Goal: Obtain resource: Obtain resource

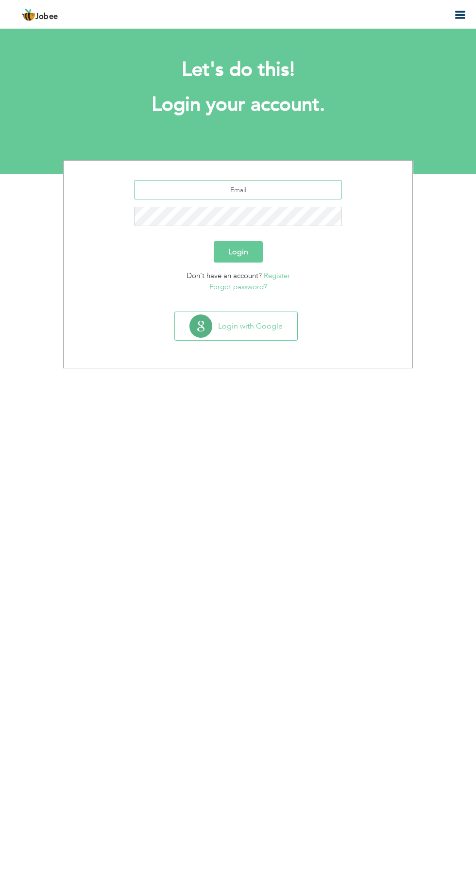
click at [204, 194] on input "text" at bounding box center [238, 189] width 208 height 19
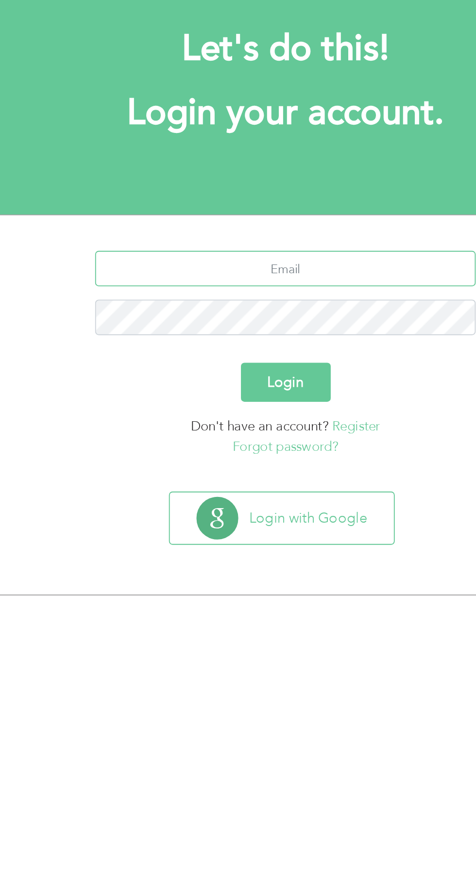
type input "[EMAIL_ADDRESS][DOMAIN_NAME]"
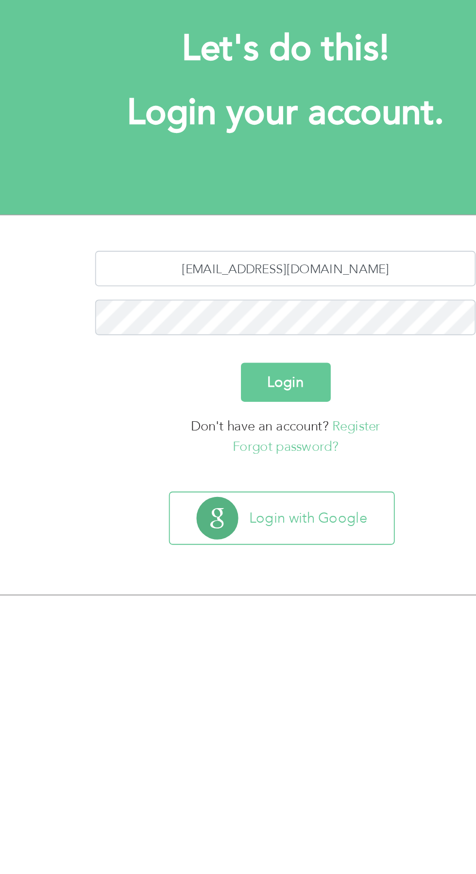
click at [244, 251] on button "Login" at bounding box center [238, 251] width 49 height 21
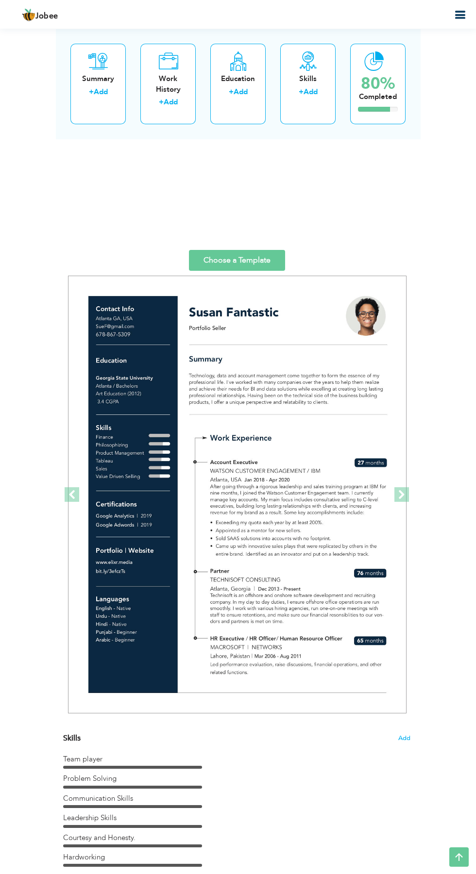
scroll to position [1596, 0]
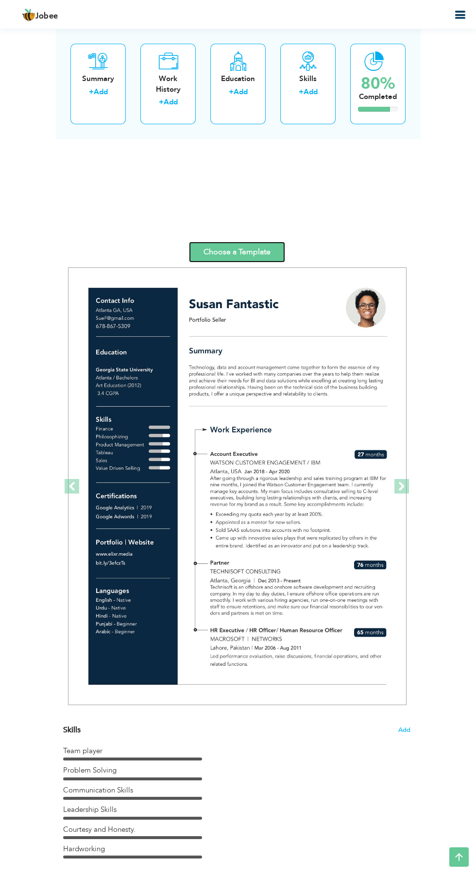
click at [243, 248] on link "Choose a Template" at bounding box center [237, 252] width 96 height 21
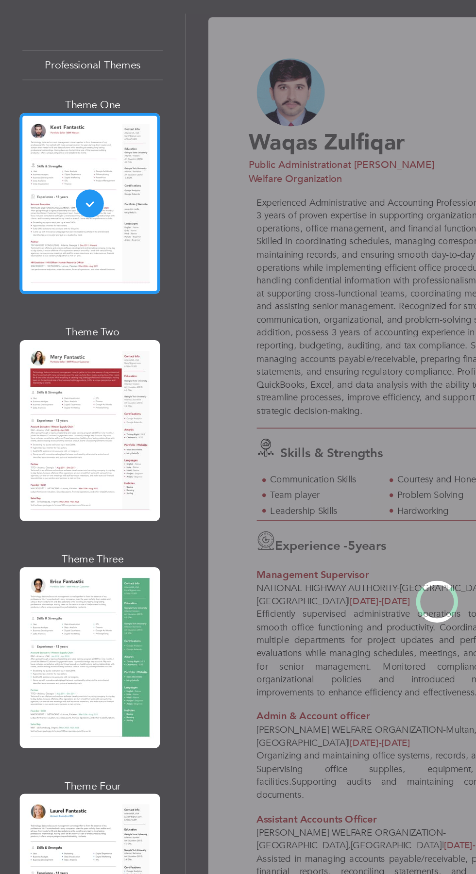
click at [25, 347] on div "Professional Themes Theme One Theme Two Theme Three Theme Four" at bounding box center [238, 467] width 476 height 814
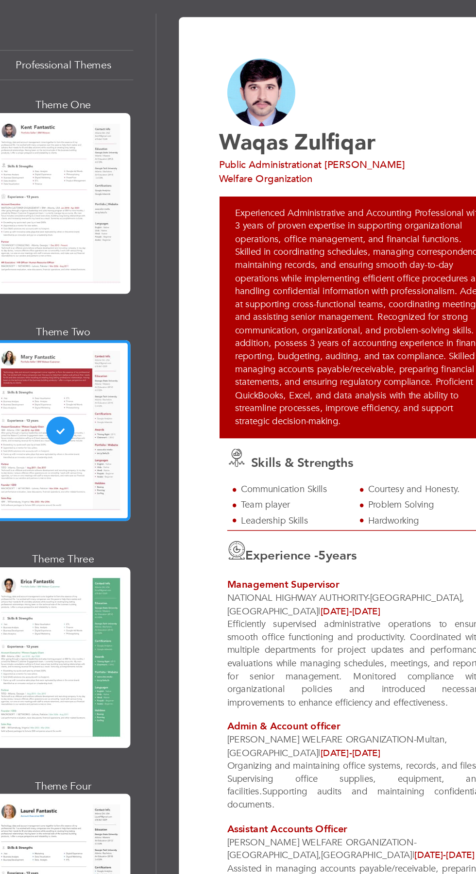
click at [52, 496] on div "Professional Themes Theme One Theme Two Theme Three Theme Four" at bounding box center [238, 467] width 476 height 814
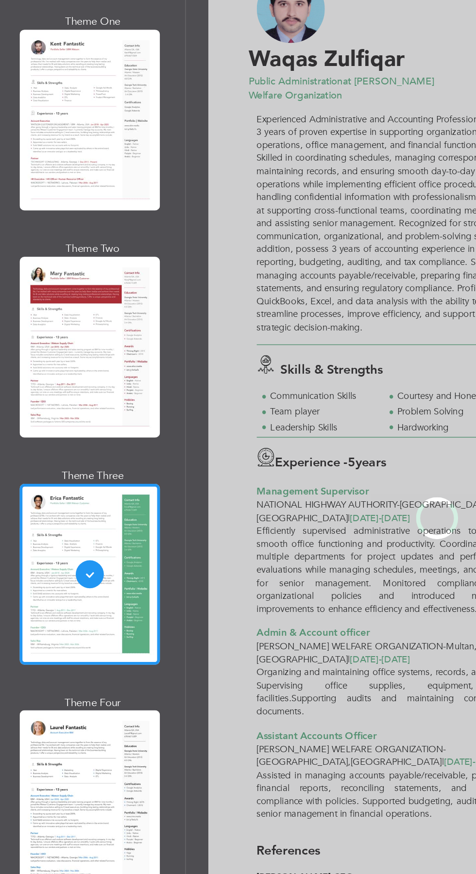
click at [50, 657] on div "Professional Themes Theme One Theme Two Theme Three Theme Four" at bounding box center [238, 467] width 476 height 814
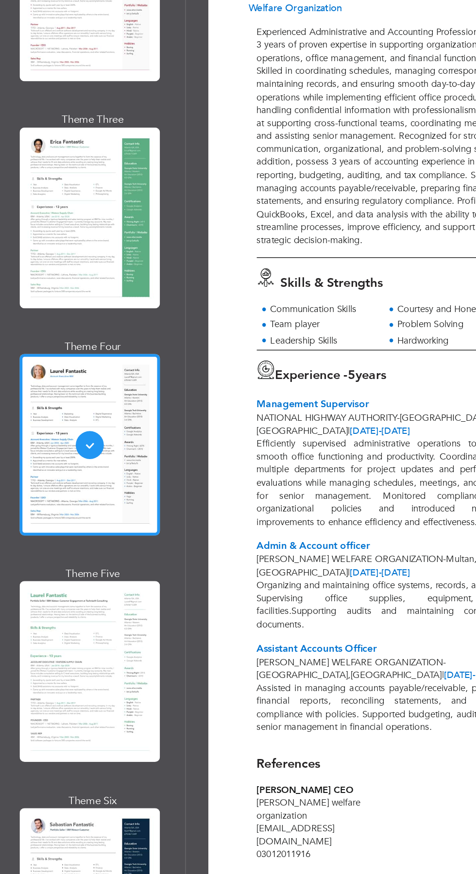
scroll to position [188, 0]
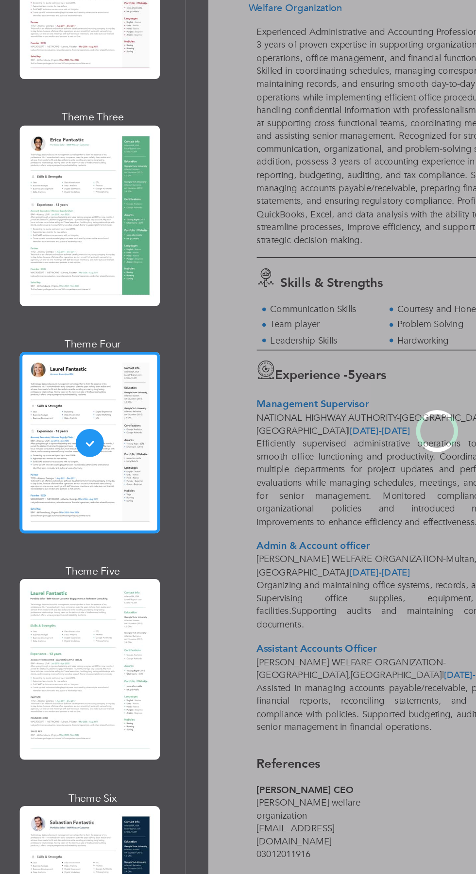
click at [40, 616] on div "Professional Themes Theme One Theme Two Theme Three Theme Four" at bounding box center [238, 467] width 476 height 814
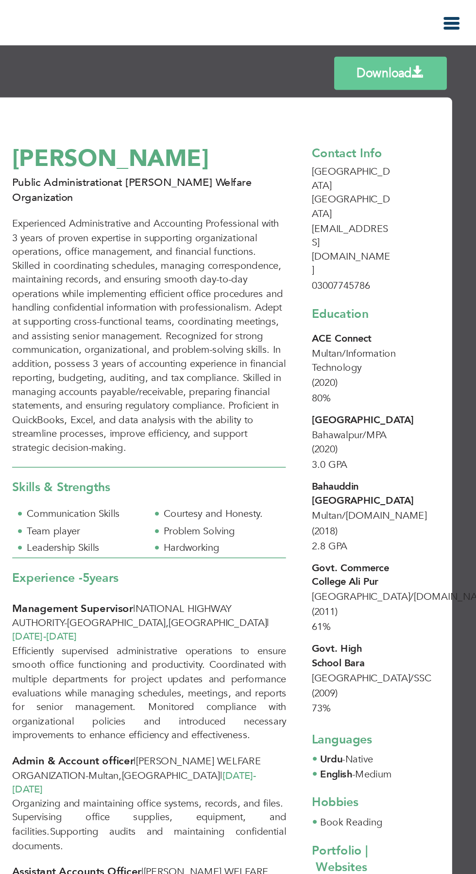
click at [432, 40] on link "Download" at bounding box center [420, 46] width 72 height 21
click at [423, 50] on link "Download" at bounding box center [420, 46] width 72 height 21
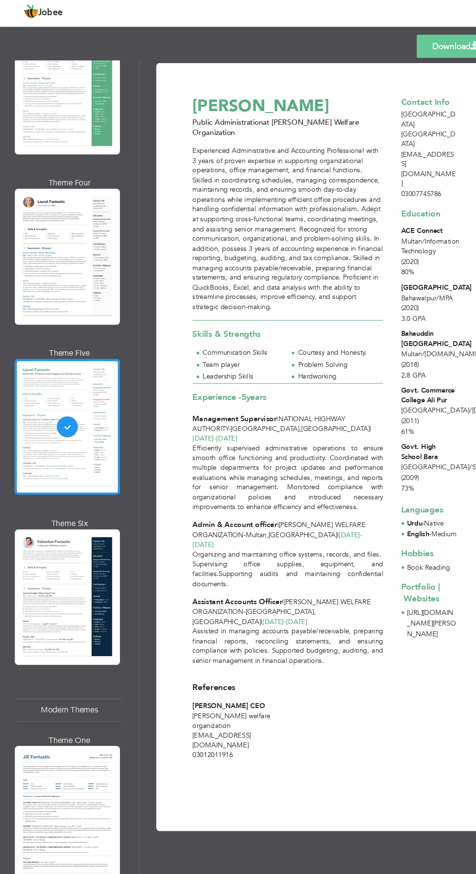
scroll to position [434, 0]
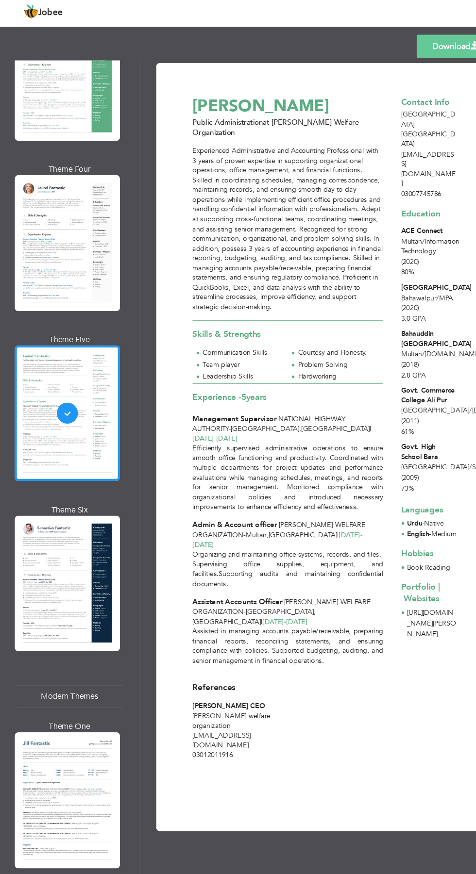
click at [39, 550] on div "Professional Themes Theme One Theme Two Theme Three Theme Four" at bounding box center [238, 467] width 476 height 814
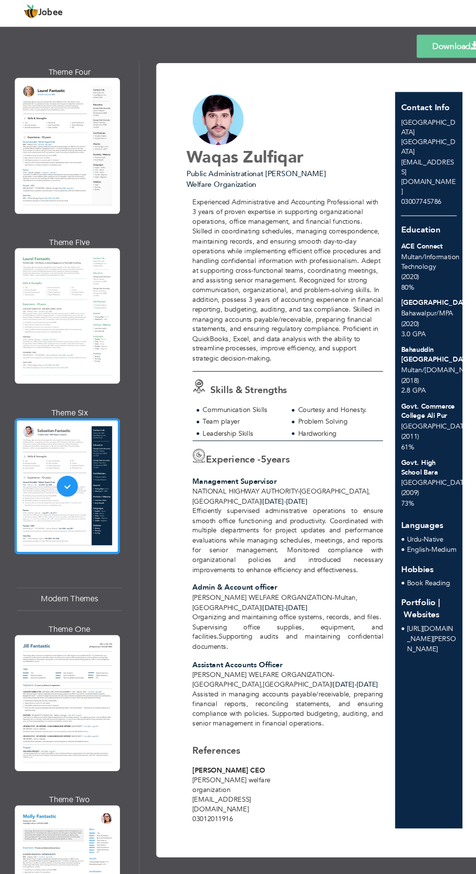
scroll to position [546, 0]
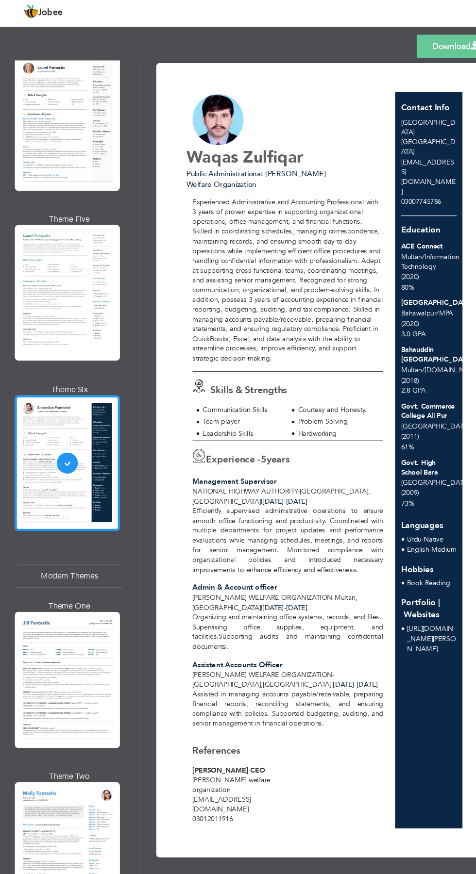
click at [39, 614] on div "Professional Themes Theme One Theme Two Theme Three Theme Four" at bounding box center [238, 467] width 476 height 814
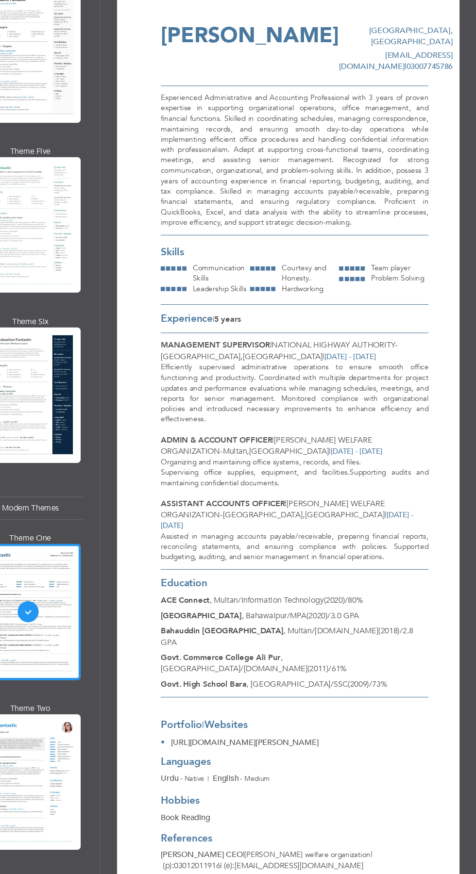
scroll to position [0, 0]
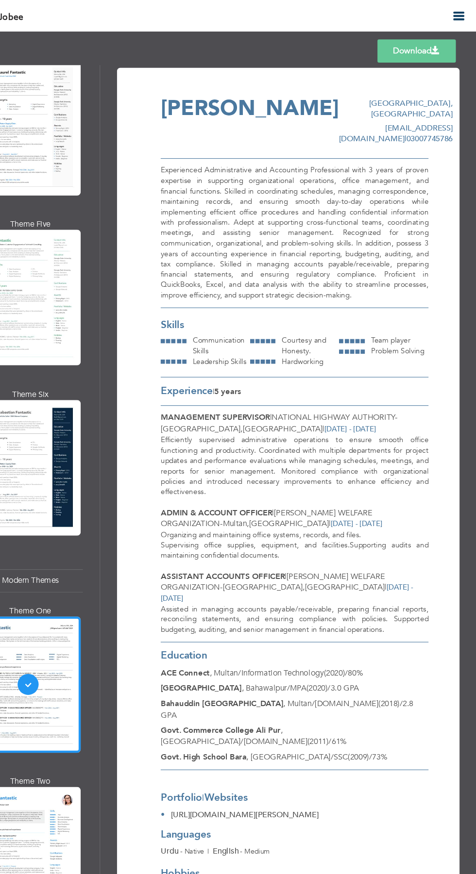
click at [439, 46] on span at bounding box center [438, 47] width 8 height 8
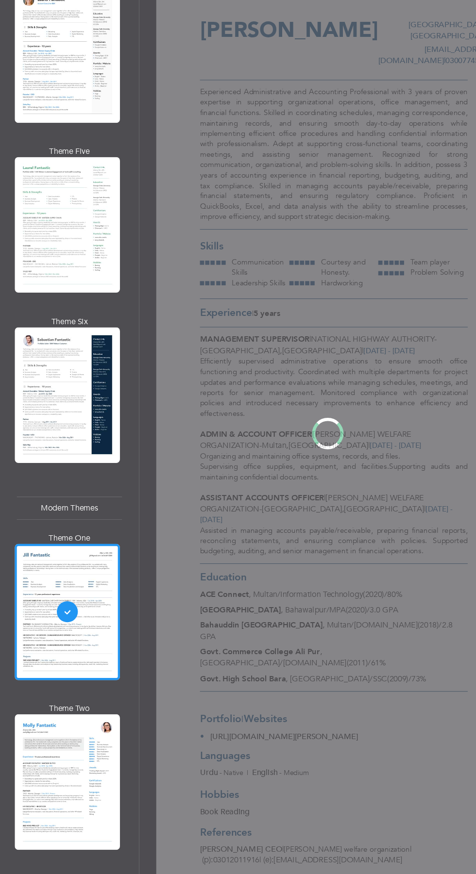
click at [84, 756] on div "Professional Themes Theme One Theme Two Theme Three Theme Four" at bounding box center [238, 467] width 476 height 814
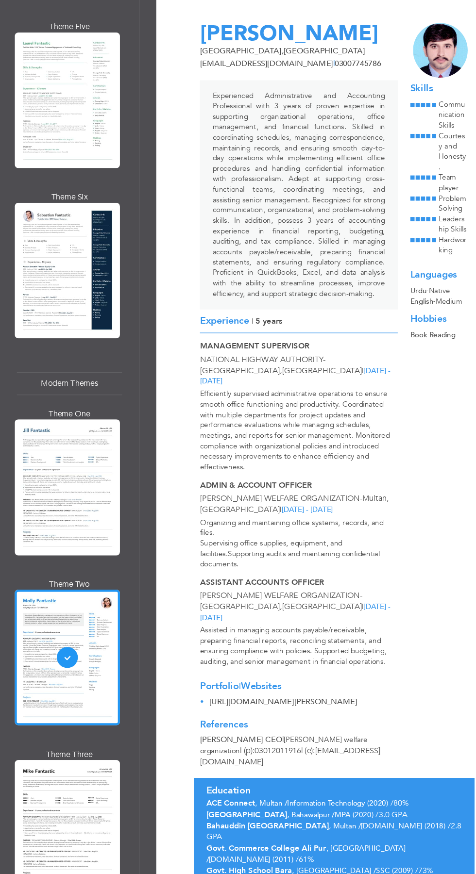
scroll to position [692, 0]
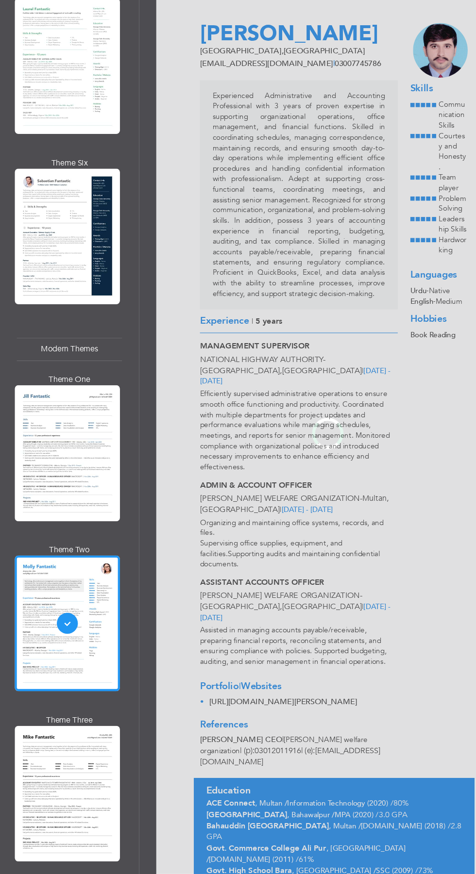
click at [50, 757] on div "Professional Themes Theme One Theme Two Theme Three Theme Four" at bounding box center [238, 467] width 476 height 814
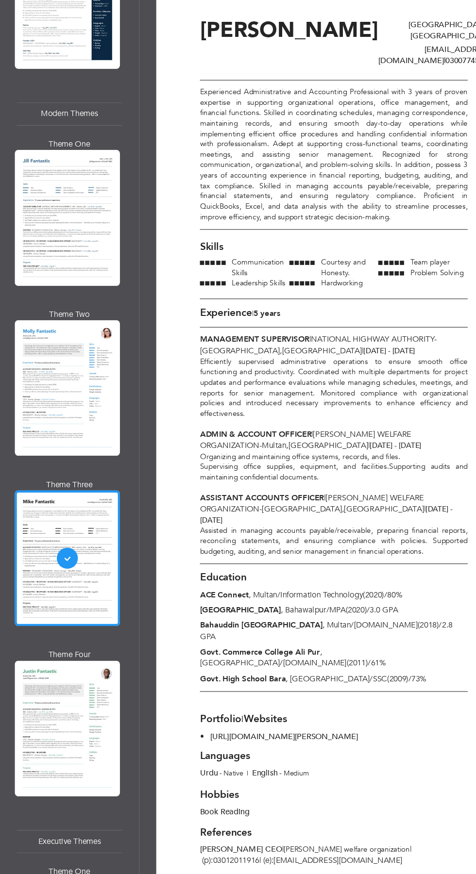
scroll to position [0, 0]
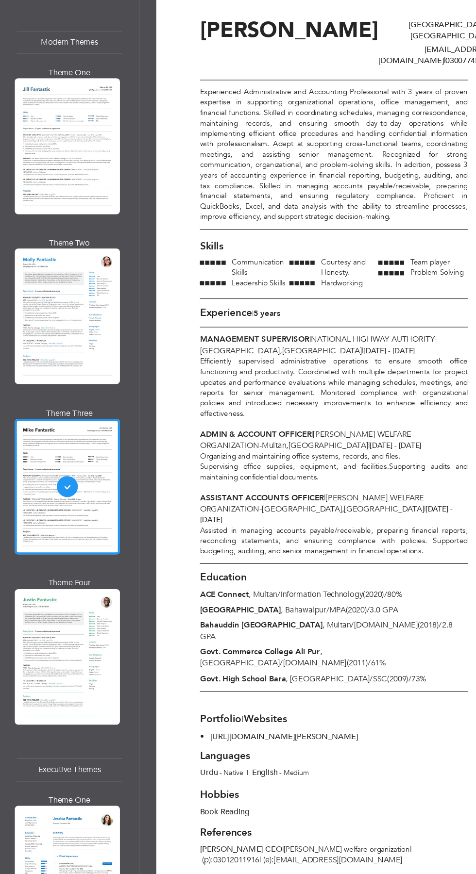
click at [67, 659] on div "Professional Themes Theme One Theme Two Theme Three Theme Four" at bounding box center [238, 467] width 476 height 814
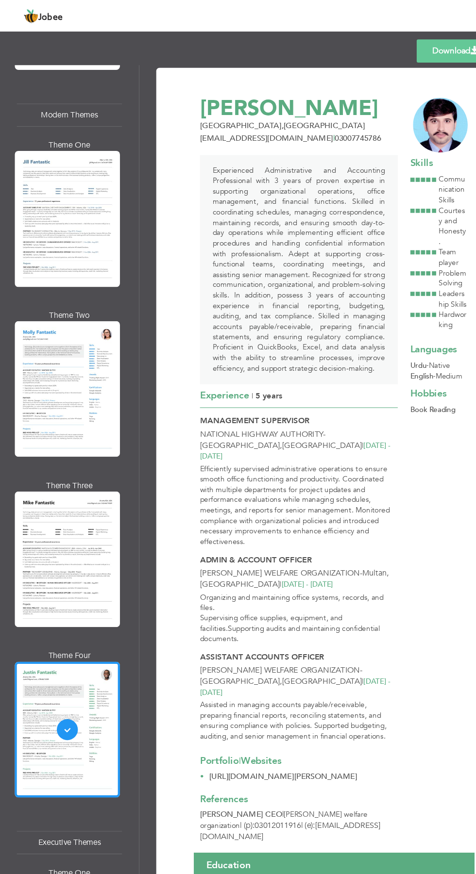
click at [408, 47] on link "Download" at bounding box center [420, 46] width 72 height 21
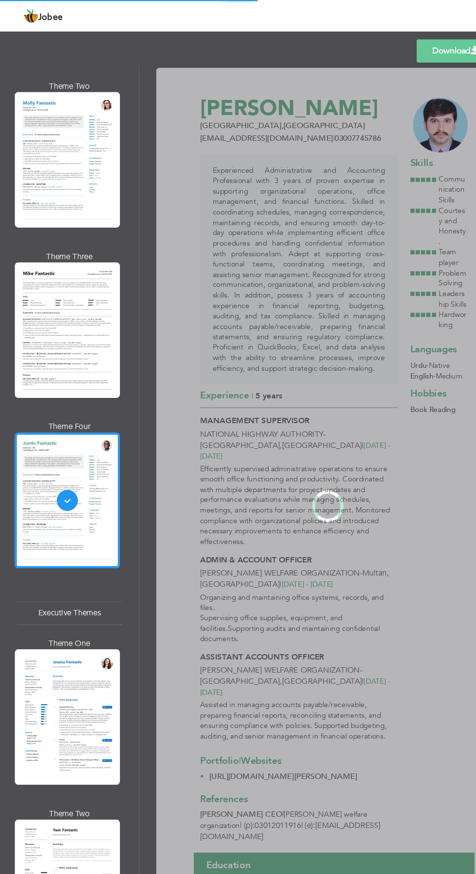
click at [37, 627] on div "Professional Themes Theme One Theme Two Theme Three Theme Four" at bounding box center [238, 467] width 476 height 814
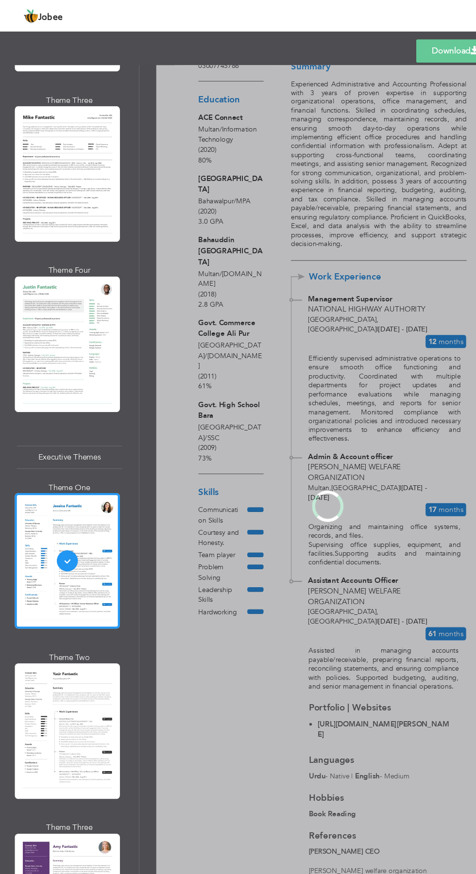
click at [45, 635] on div "Professional Themes Theme One Theme Two Theme Three Theme Four" at bounding box center [238, 467] width 476 height 814
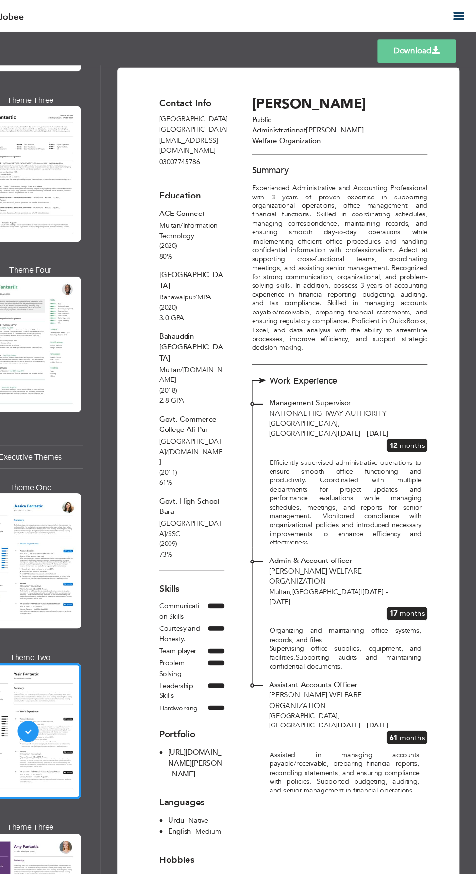
click at [428, 43] on link "Download" at bounding box center [420, 46] width 72 height 21
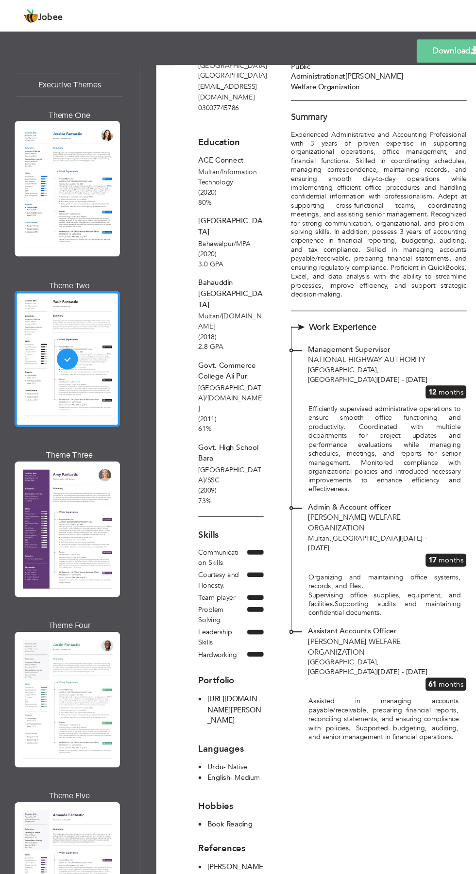
scroll to position [1707, 0]
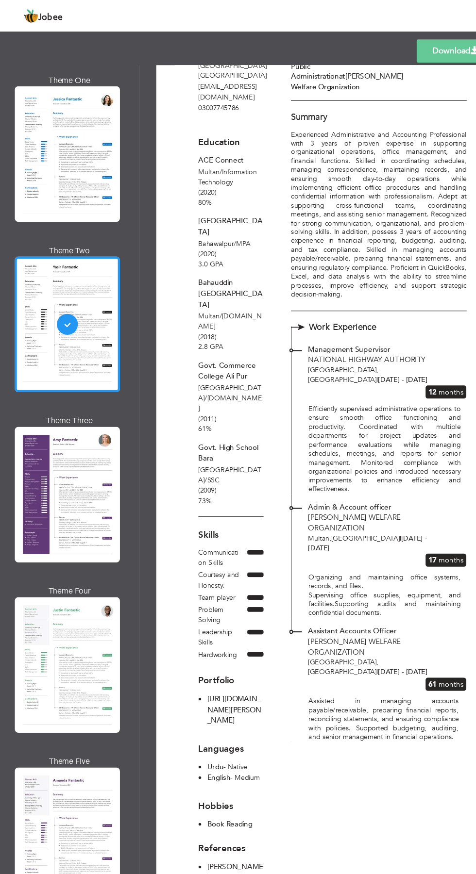
click at [40, 387] on div "Professional Themes Theme One Theme Two Theme Three Theme Four" at bounding box center [238, 467] width 476 height 814
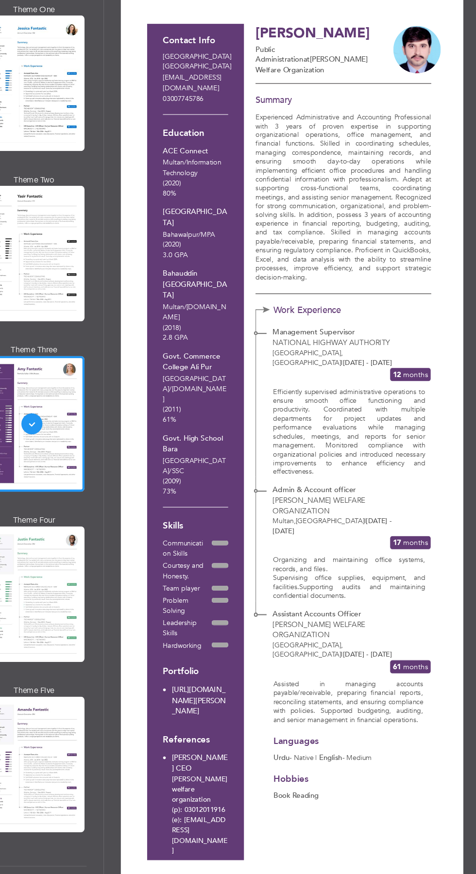
scroll to position [0, 0]
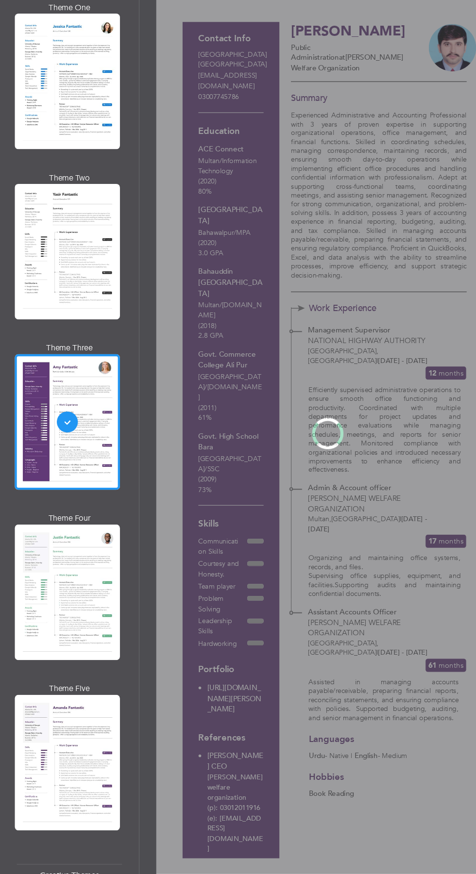
click at [75, 580] on div "Professional Themes Theme One Theme Two Theme Three Theme Four" at bounding box center [238, 467] width 476 height 814
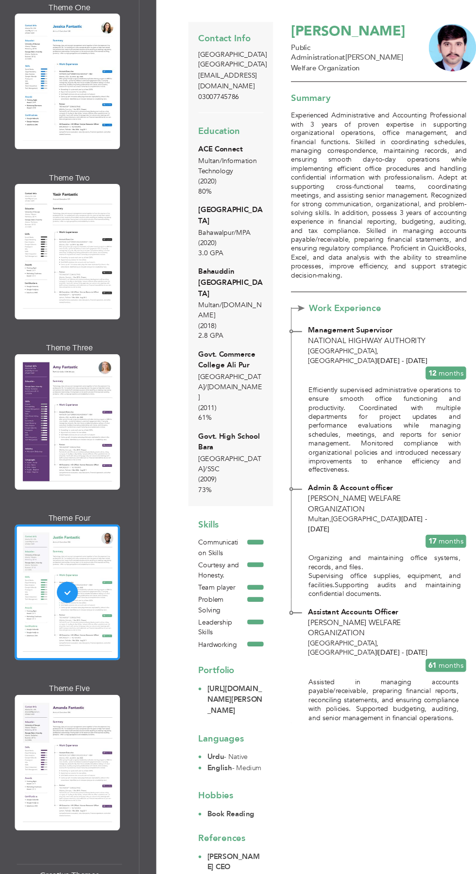
click at [45, 719] on div "Professional Themes Theme One Theme Two Theme Three Theme Four" at bounding box center [238, 467] width 476 height 814
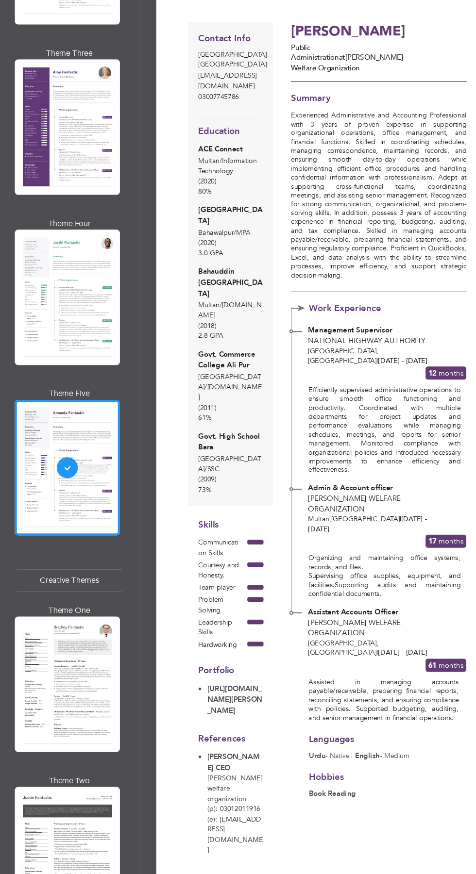
scroll to position [1987, 0]
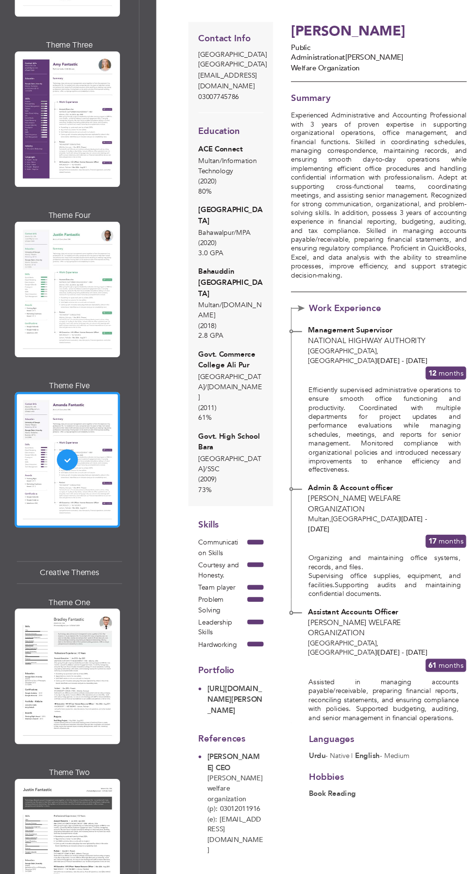
click at [49, 607] on div "Professional Themes Theme One Theme Two Theme Three Theme Four" at bounding box center [238, 467] width 476 height 814
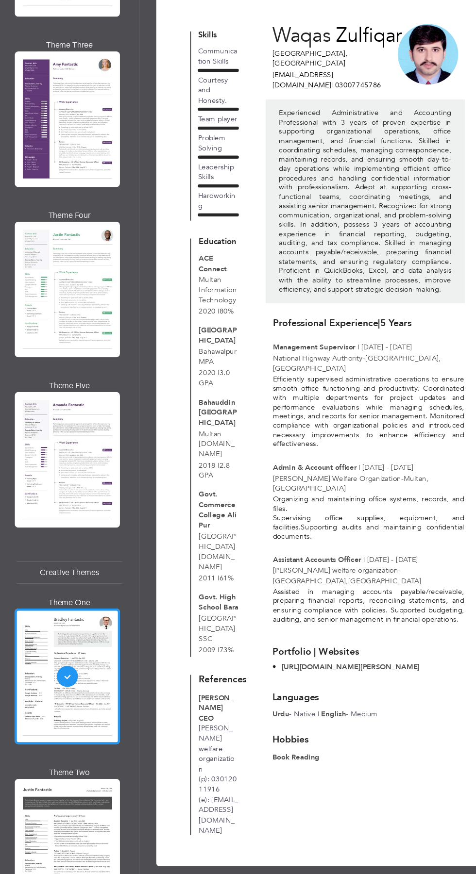
click at [32, 798] on div "Professional Themes Theme One Theme Two Theme Three Theme Four" at bounding box center [238, 467] width 476 height 814
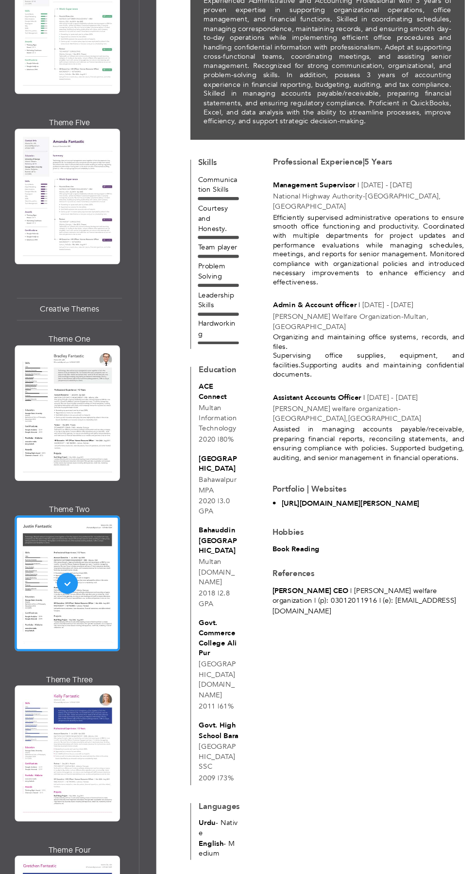
scroll to position [2252, 0]
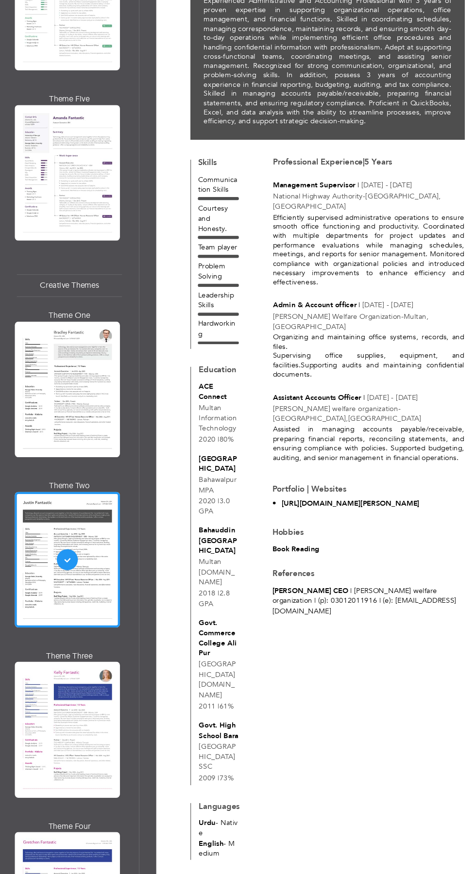
click at [34, 699] on div "Professional Themes Theme One Theme Two Theme Three Theme Four" at bounding box center [238, 467] width 476 height 814
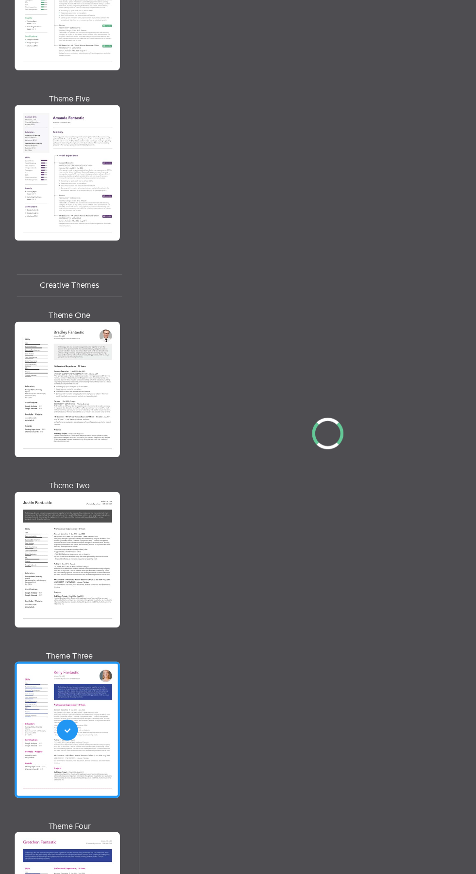
scroll to position [0, 0]
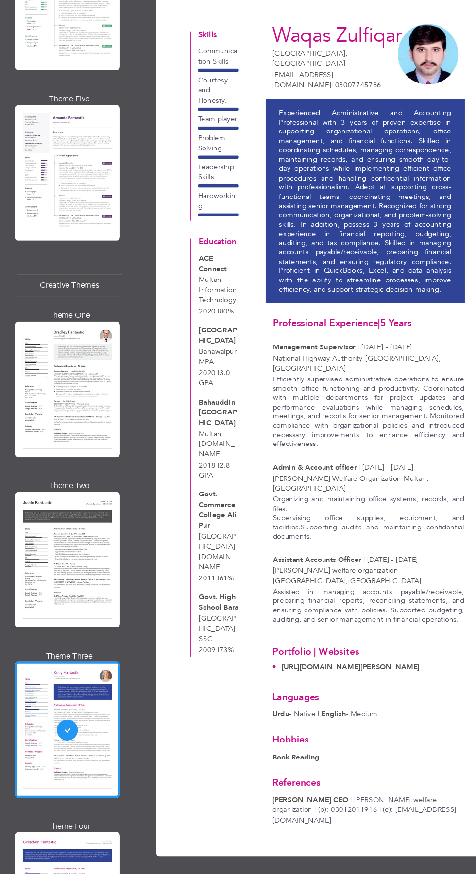
click at [40, 816] on div "Professional Themes Theme One Theme Two Theme Three Theme Four" at bounding box center [238, 467] width 476 height 814
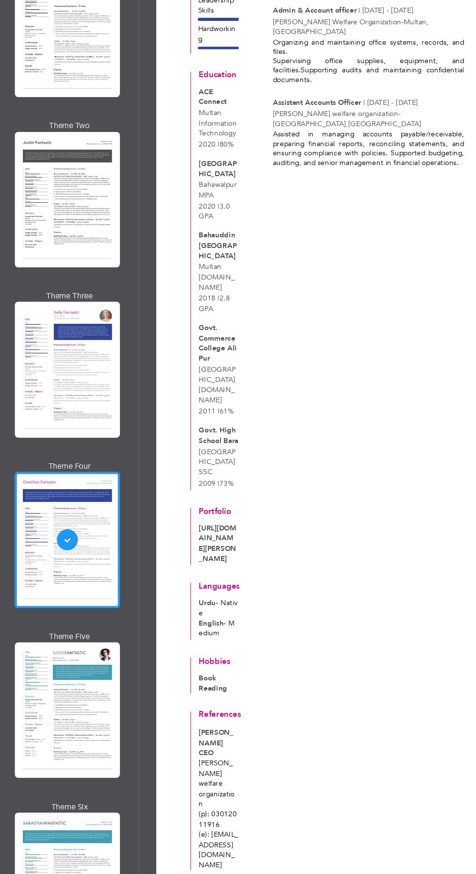
scroll to position [2585, 0]
click at [47, 638] on div "Professional Themes Theme One Theme Two Theme Three Theme Four" at bounding box center [238, 467] width 476 height 814
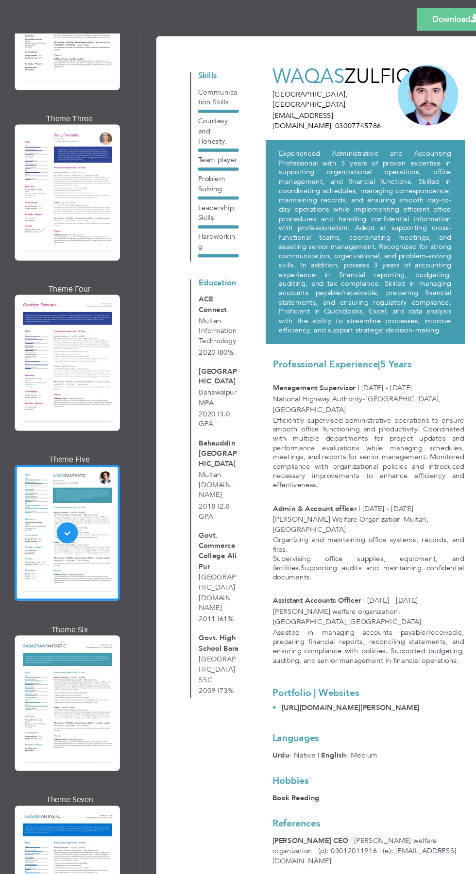
scroll to position [2788, 0]
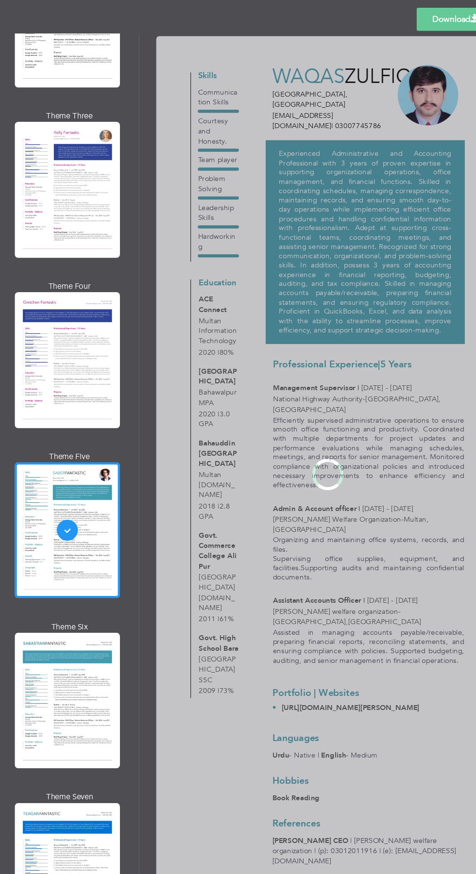
click at [44, 598] on div "Professional Themes Theme One Theme Two Theme Three Theme Four" at bounding box center [238, 467] width 476 height 814
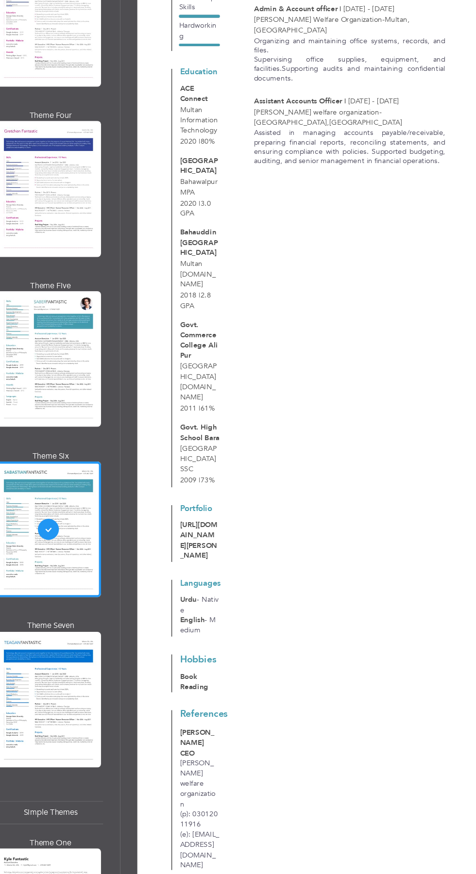
scroll to position [0, 0]
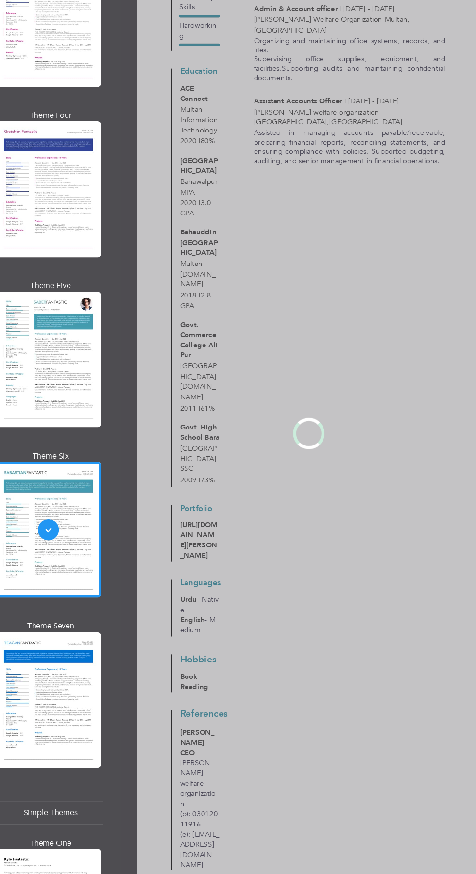
click at [57, 633] on div "Professional Themes Theme One Theme Two Theme Three Theme Four" at bounding box center [238, 467] width 476 height 814
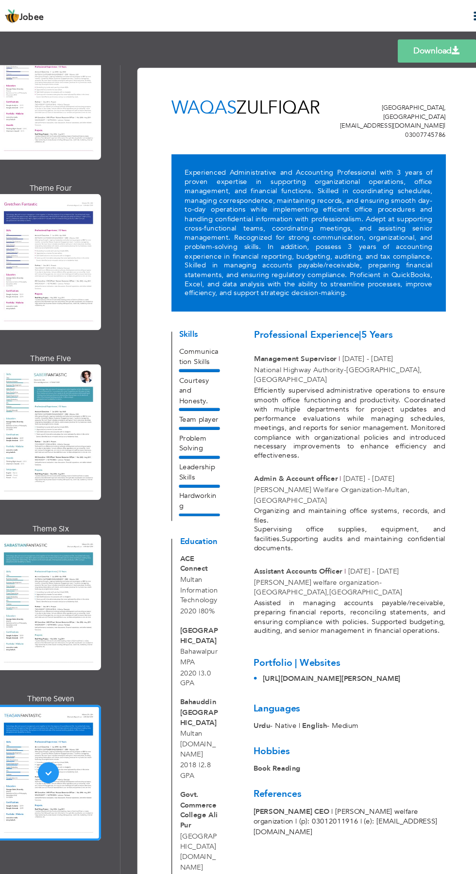
click at [430, 48] on link "Download" at bounding box center [420, 46] width 72 height 21
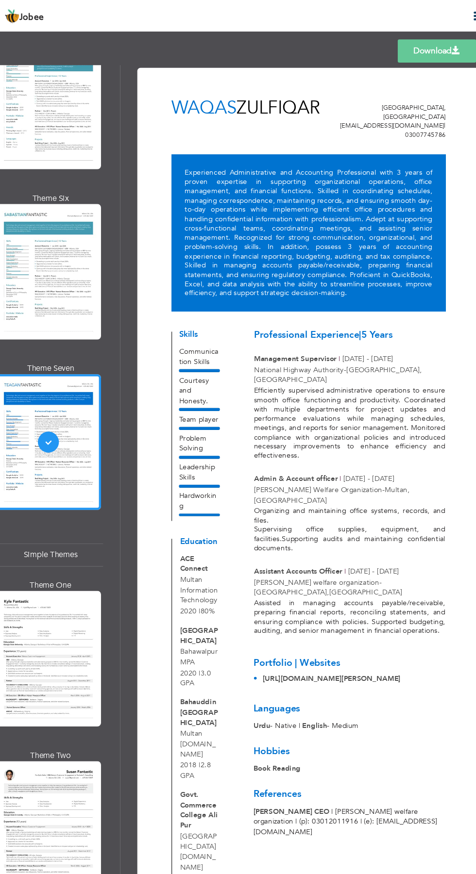
click at [46, 512] on div "Professional Themes Theme One Theme Two Theme Three Theme Four" at bounding box center [238, 467] width 476 height 814
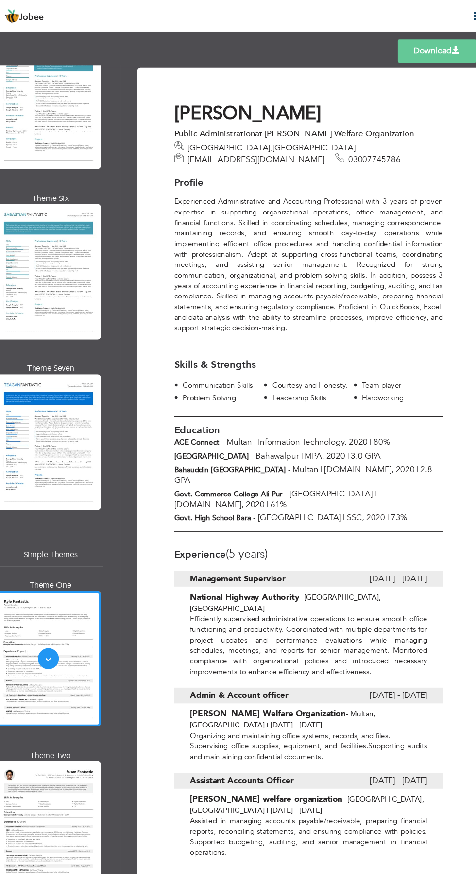
click at [437, 48] on span at bounding box center [438, 47] width 8 height 8
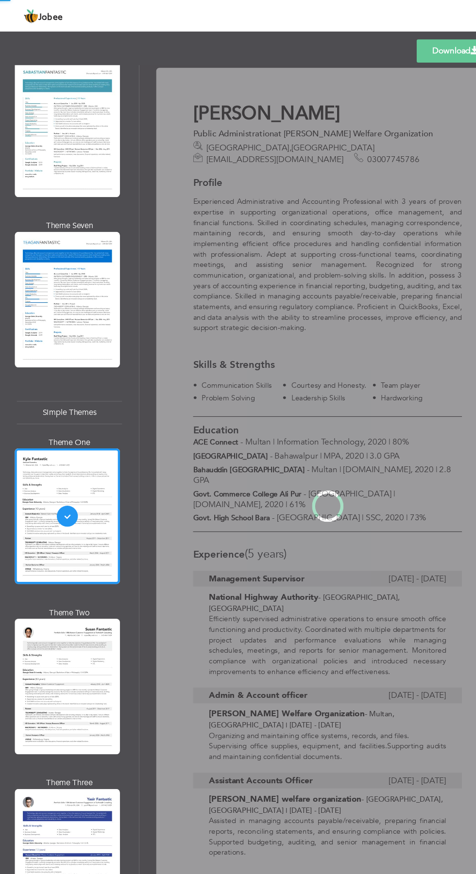
click at [50, 556] on div "Professional Themes Theme One Theme Two Theme Three Theme Four" at bounding box center [238, 467] width 476 height 814
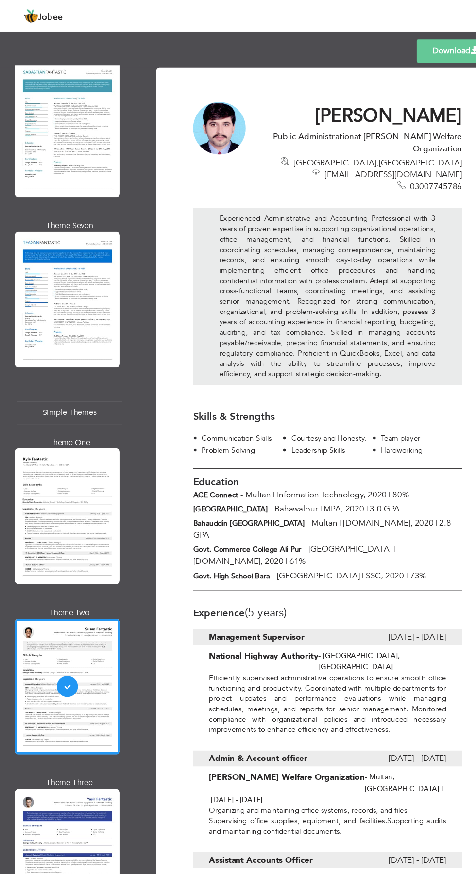
click at [411, 42] on link "Download" at bounding box center [420, 46] width 72 height 21
click at [420, 47] on link "Download" at bounding box center [420, 46] width 72 height 21
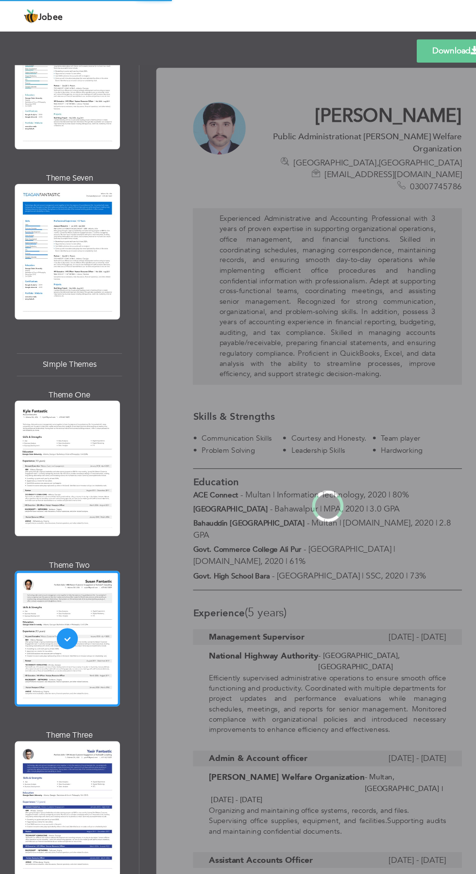
click at [56, 626] on div "Professional Themes Theme One Theme Two Theme Three Theme Four" at bounding box center [238, 467] width 476 height 814
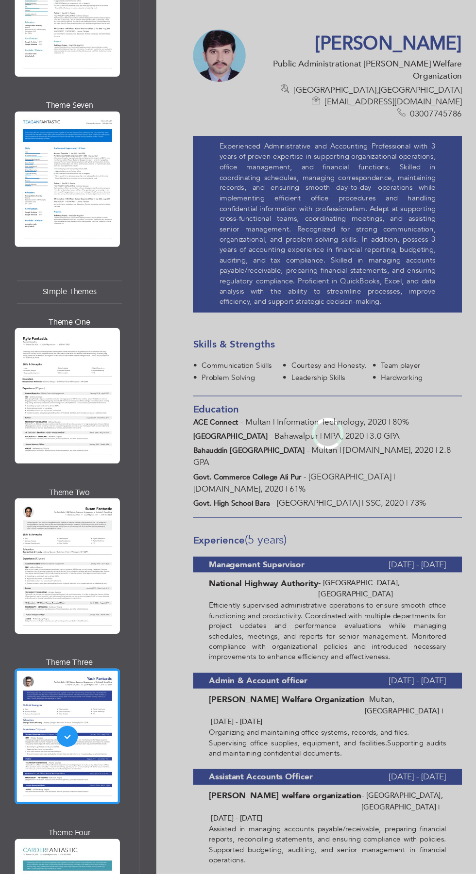
click at [50, 780] on div "Professional Themes Theme One Theme Two Theme Three Theme Four" at bounding box center [238, 467] width 476 height 814
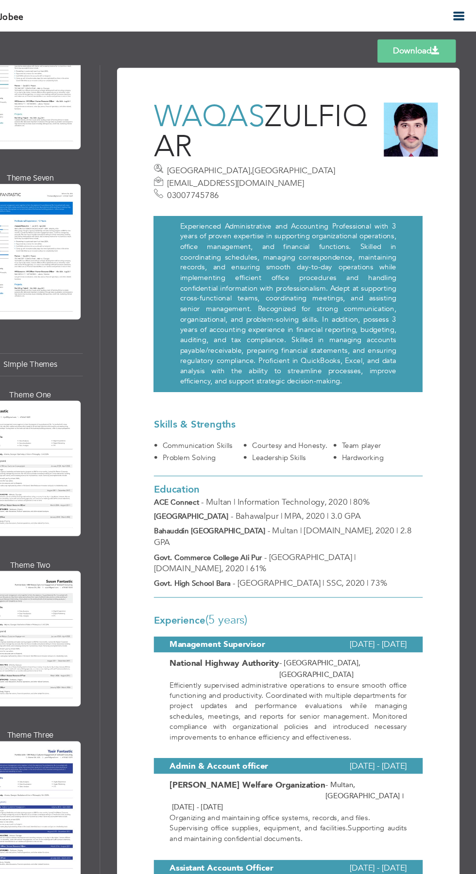
click at [433, 46] on link "Download" at bounding box center [420, 46] width 72 height 21
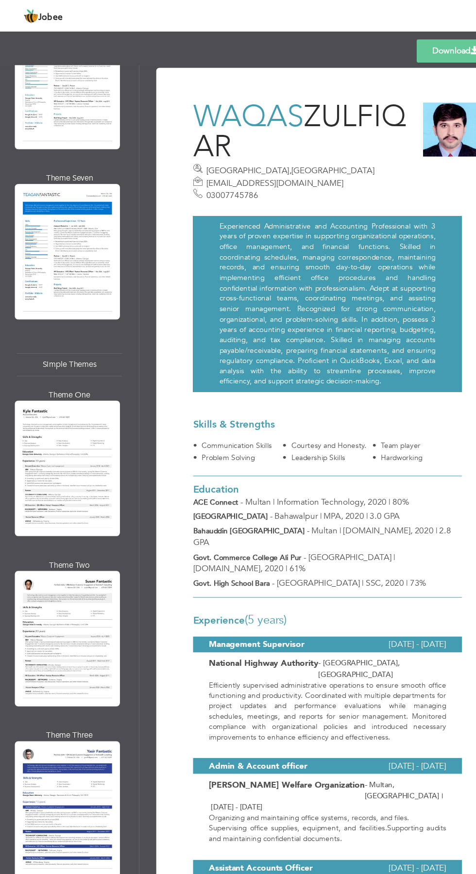
click at [38, 501] on div "Professional Themes Theme One Theme Two Theme Three Theme Four" at bounding box center [238, 467] width 476 height 814
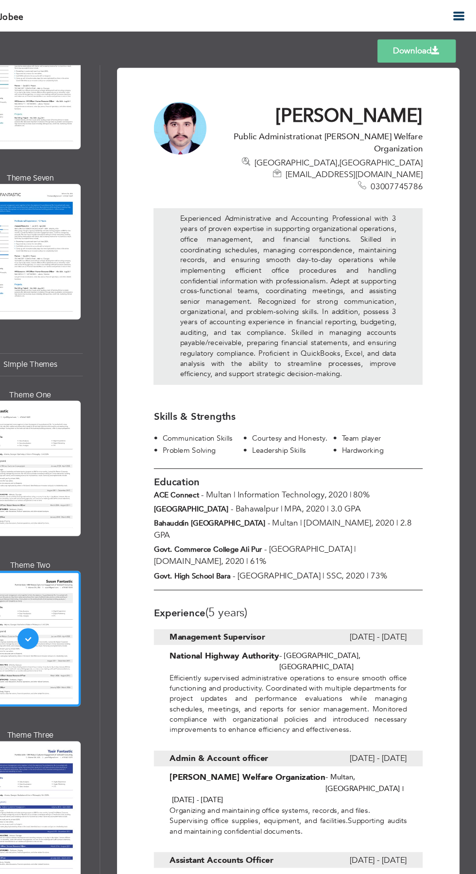
click at [438, 46] on span at bounding box center [438, 47] width 8 height 8
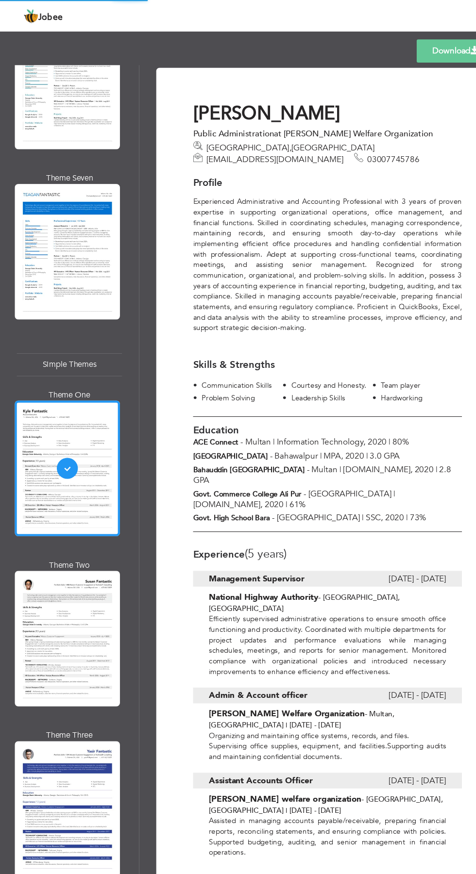
click at [52, 344] on div "Professional Themes Theme One Theme Two Theme Three Theme Four" at bounding box center [238, 467] width 476 height 814
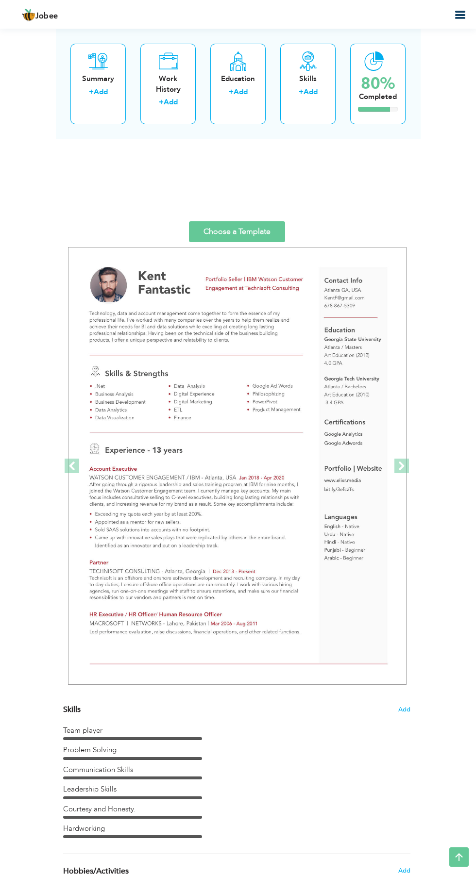
scroll to position [1611, 0]
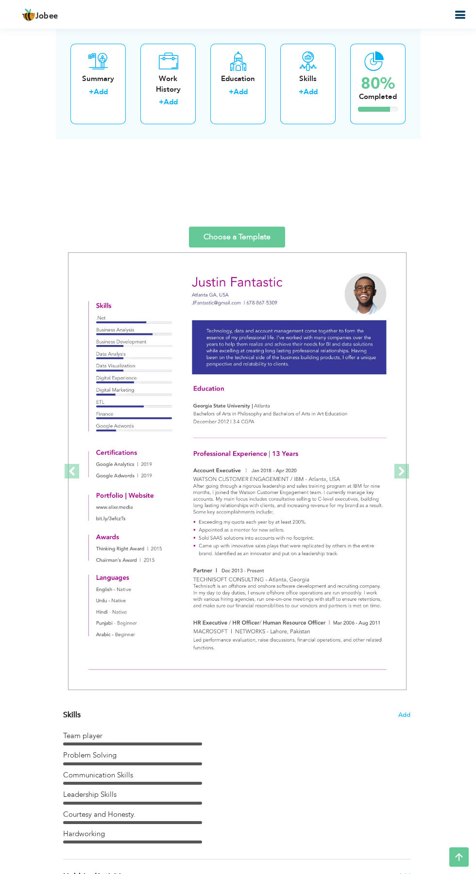
click at [69, 471] on span at bounding box center [72, 471] width 15 height 15
click at [71, 472] on span at bounding box center [72, 471] width 15 height 15
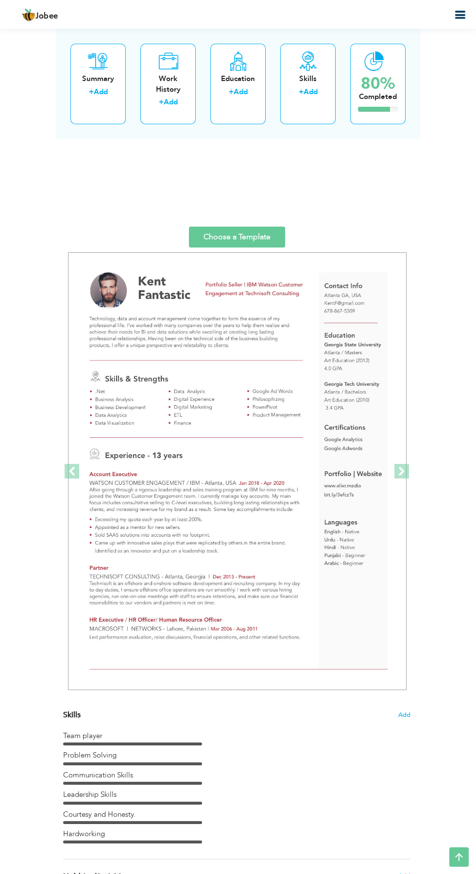
click at [77, 482] on link "Previous" at bounding box center [71, 471] width 17 height 447
click at [69, 477] on span at bounding box center [72, 471] width 15 height 15
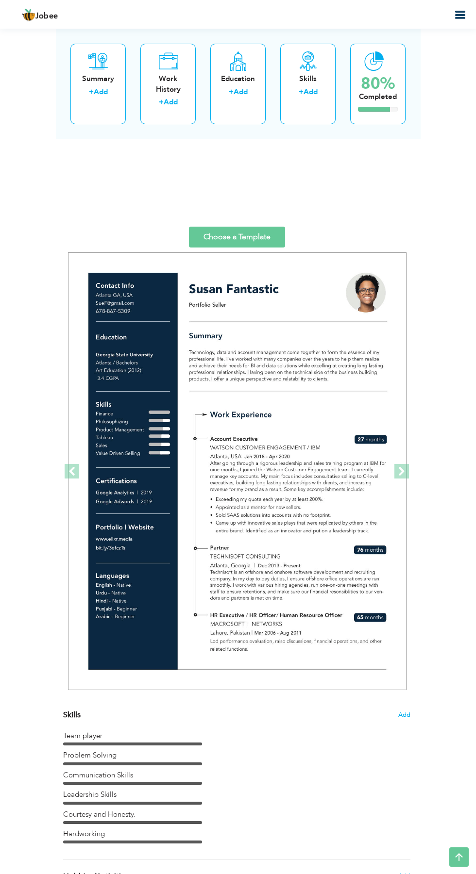
click at [69, 477] on span at bounding box center [72, 471] width 15 height 15
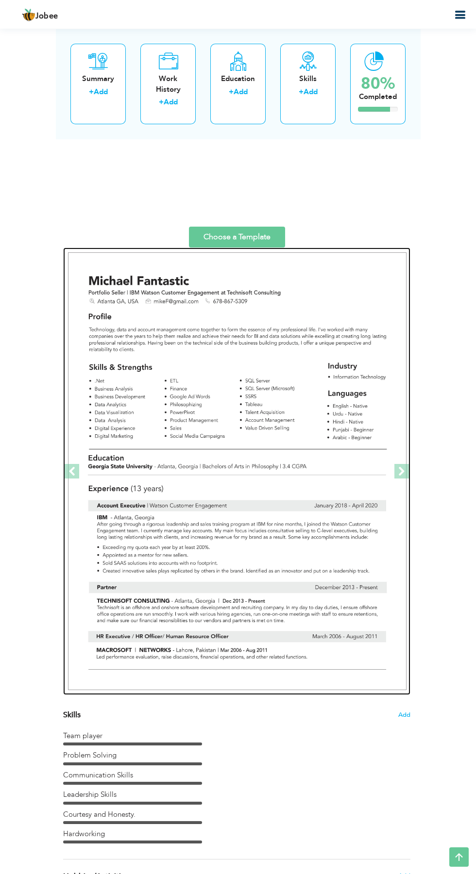
click at [321, 600] on img at bounding box center [237, 470] width 338 height 437
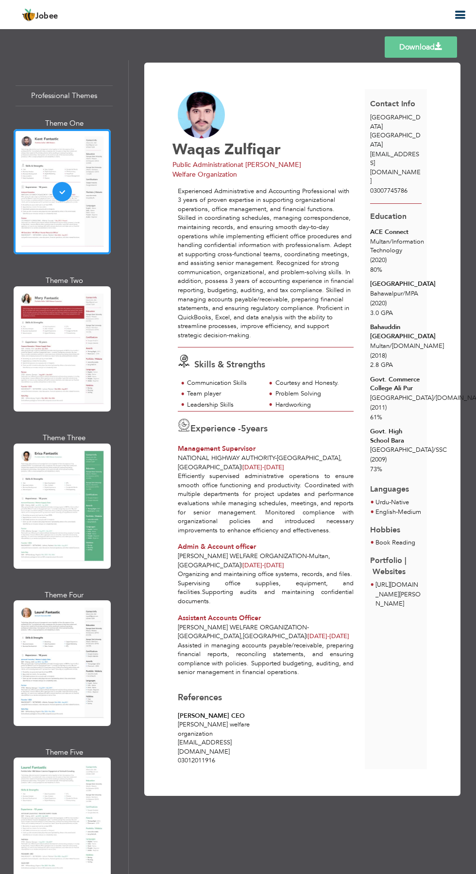
click at [441, 48] on span at bounding box center [438, 47] width 8 height 8
click at [433, 47] on link "Download" at bounding box center [420, 46] width 72 height 21
click at [429, 50] on link "Download" at bounding box center [420, 46] width 72 height 21
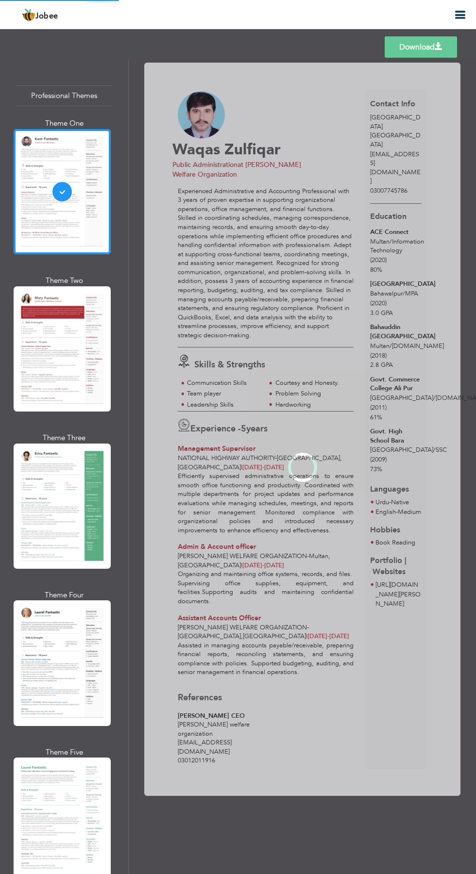
click at [31, 366] on div "Professional Themes Theme One Theme Two Theme Three Theme Four" at bounding box center [238, 467] width 476 height 814
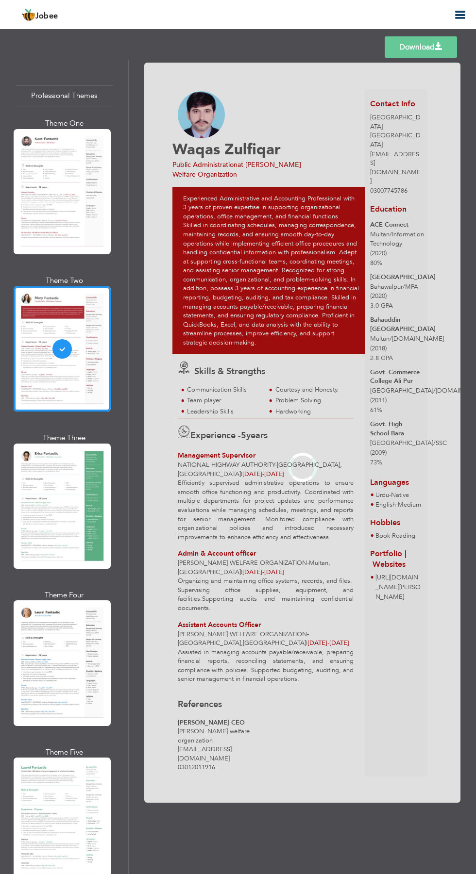
click at [30, 534] on div "Professional Themes Theme One Theme Two Theme Three Theme Four" at bounding box center [238, 467] width 476 height 814
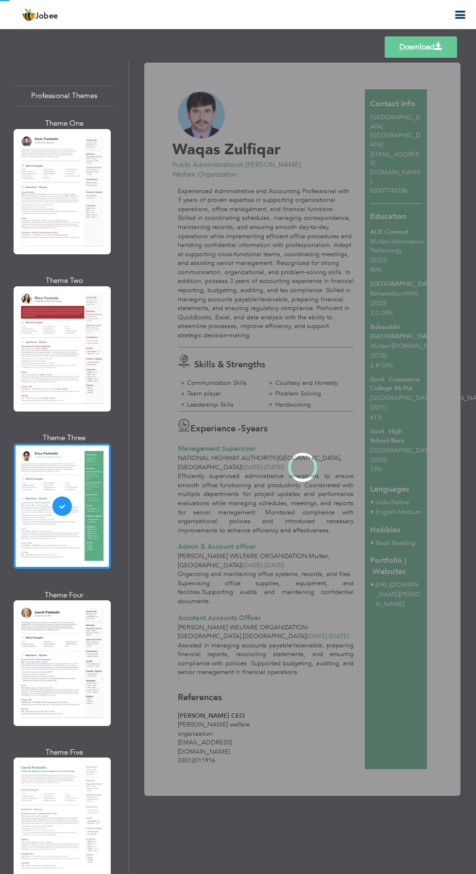
click at [51, 677] on div "Professional Themes Theme One Theme Two Theme Three Theme Four" at bounding box center [238, 467] width 476 height 814
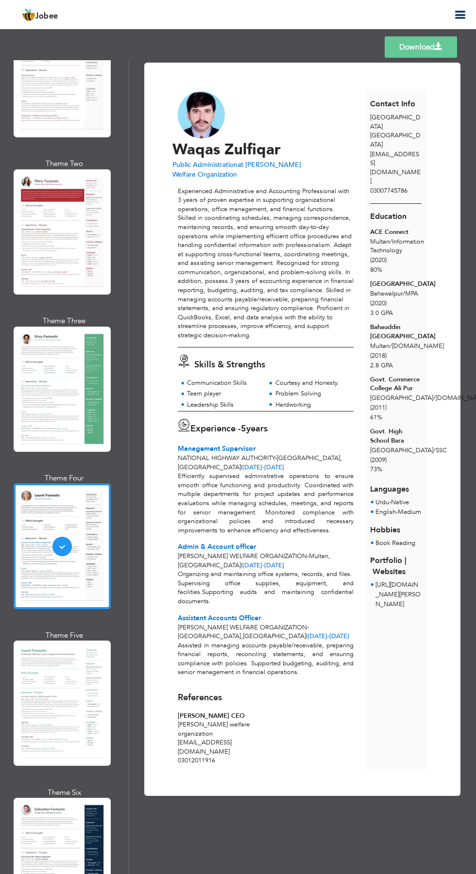
scroll to position [120, 0]
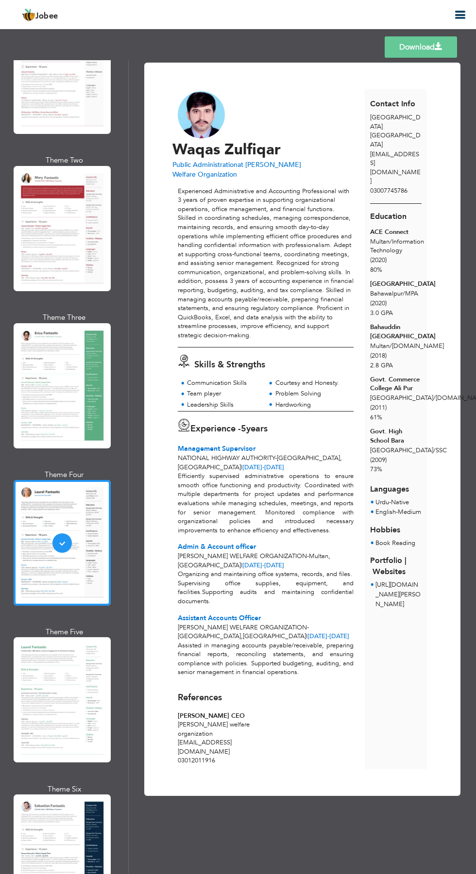
click at [428, 49] on link "Download" at bounding box center [420, 46] width 72 height 21
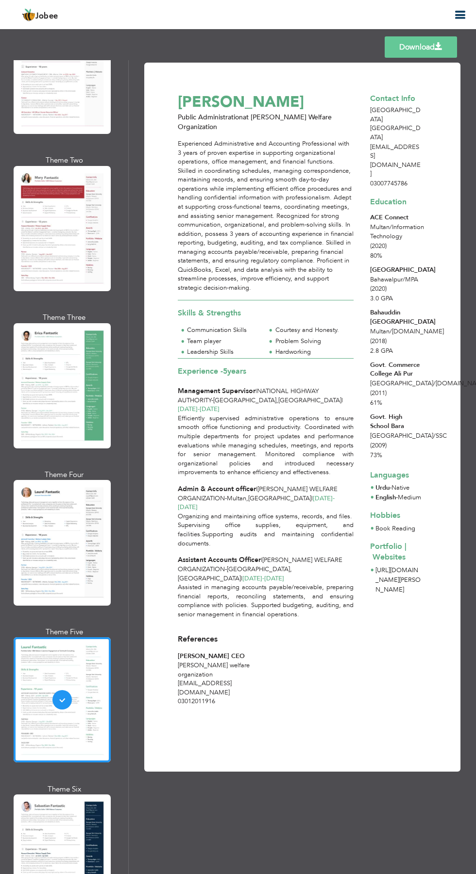
click at [437, 43] on span at bounding box center [438, 47] width 8 height 8
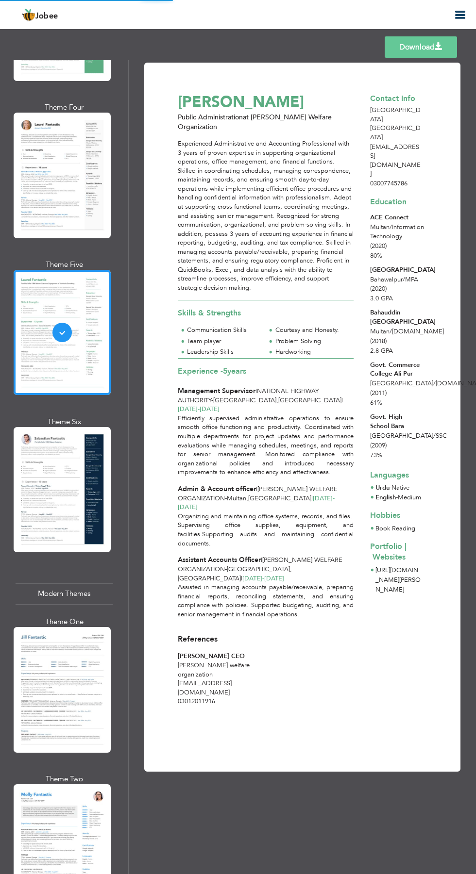
scroll to position [490, 0]
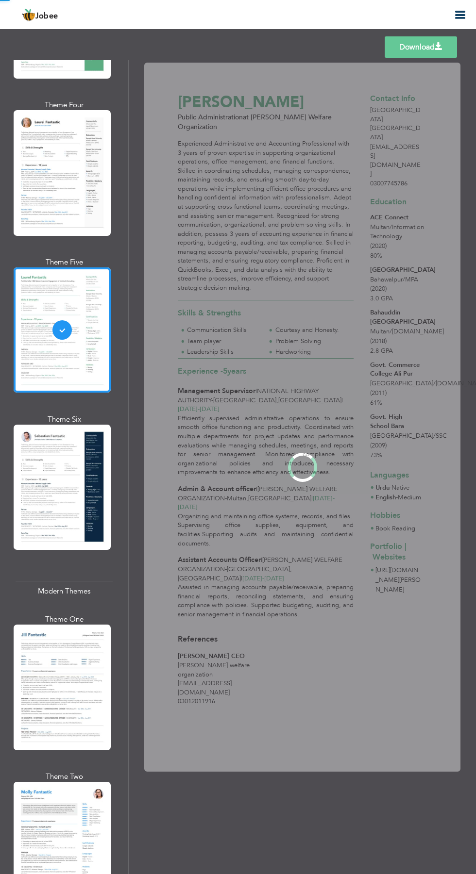
click at [44, 677] on div "Professional Themes Theme One Theme Two Theme Three Theme Four" at bounding box center [238, 467] width 476 height 814
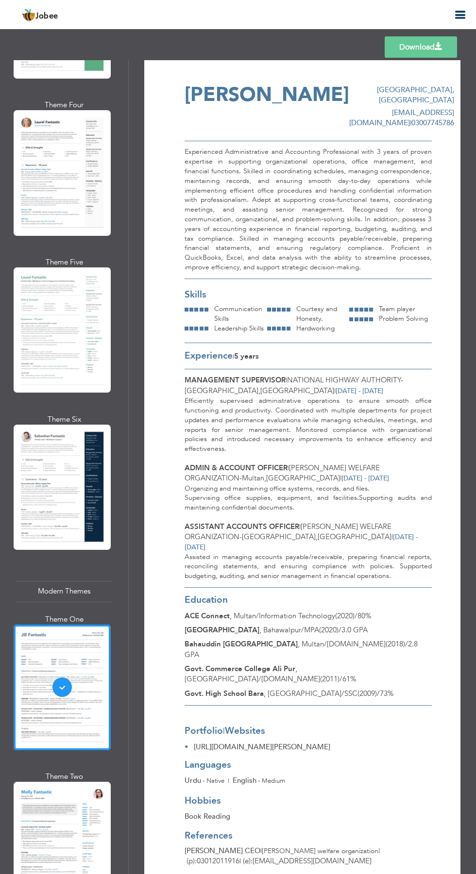
scroll to position [0, 0]
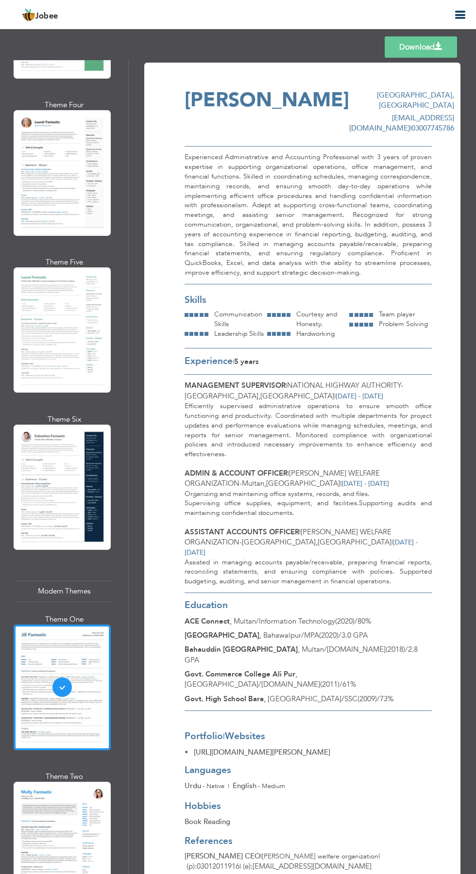
click at [423, 44] on link "Download" at bounding box center [420, 46] width 72 height 21
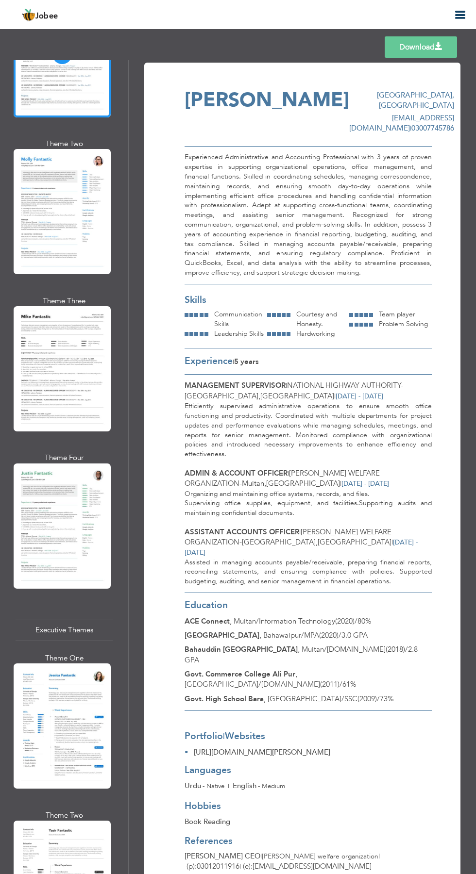
scroll to position [1124, 0]
click at [33, 337] on div "Professional Themes Theme One Theme Two Theme Three Theme Four" at bounding box center [238, 467] width 476 height 814
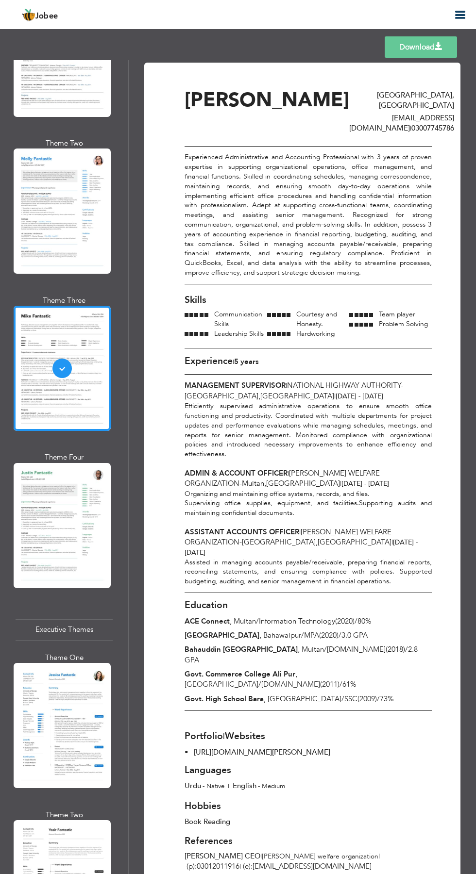
scroll to position [5, 0]
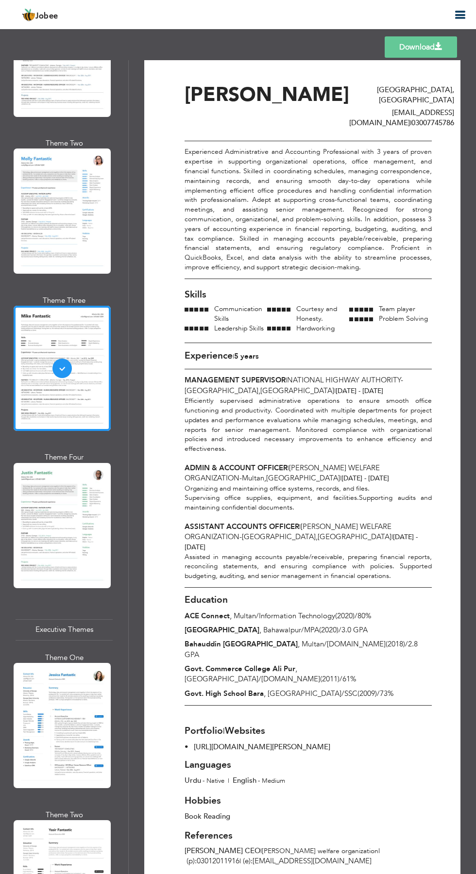
click at [438, 46] on span at bounding box center [438, 47] width 8 height 8
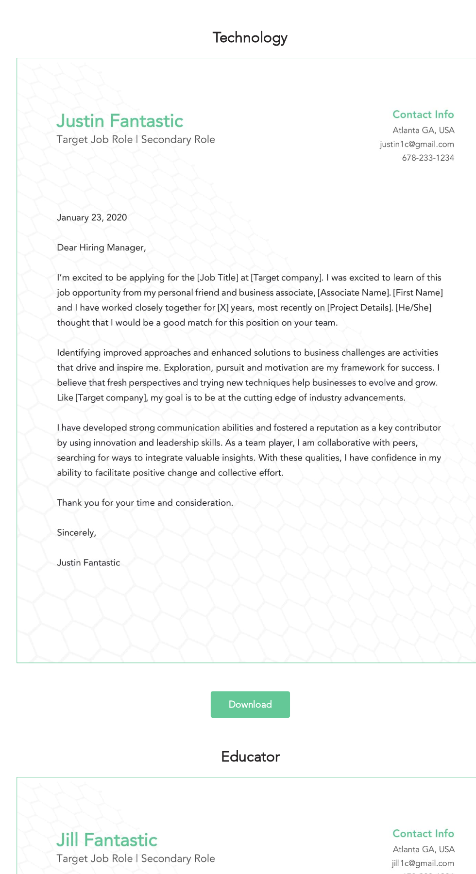
scroll to position [665, 0]
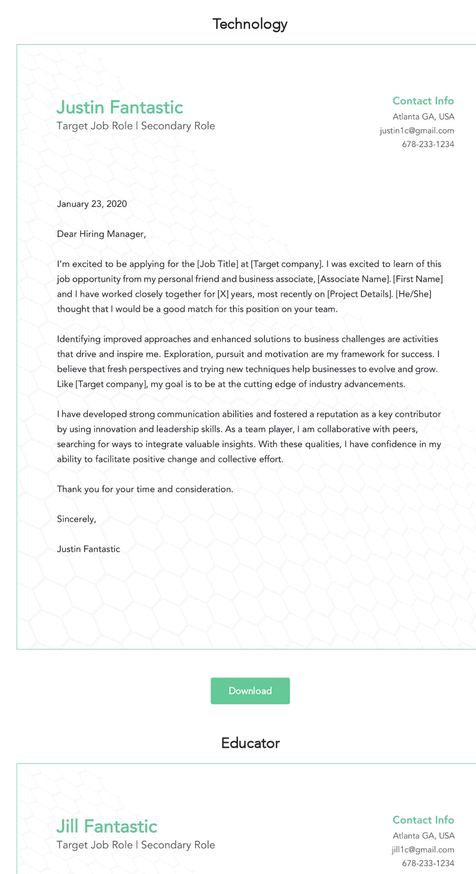
click at [240, 726] on link "Download" at bounding box center [238, 722] width 66 height 22
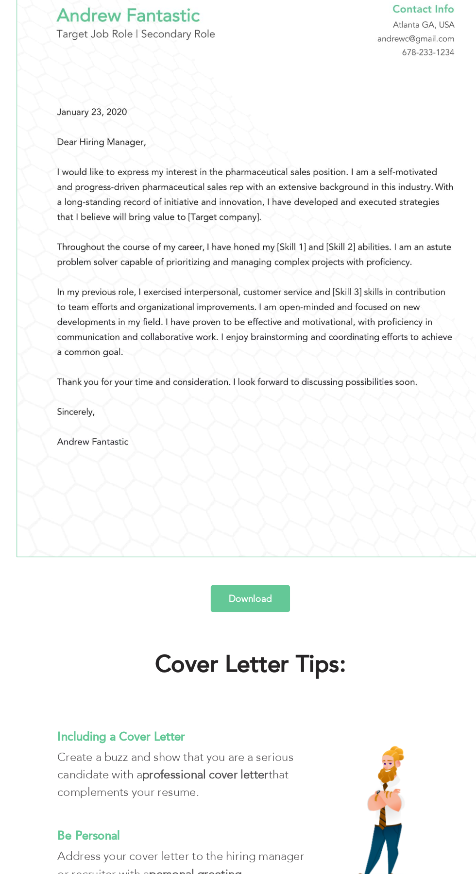
scroll to position [1940, 0]
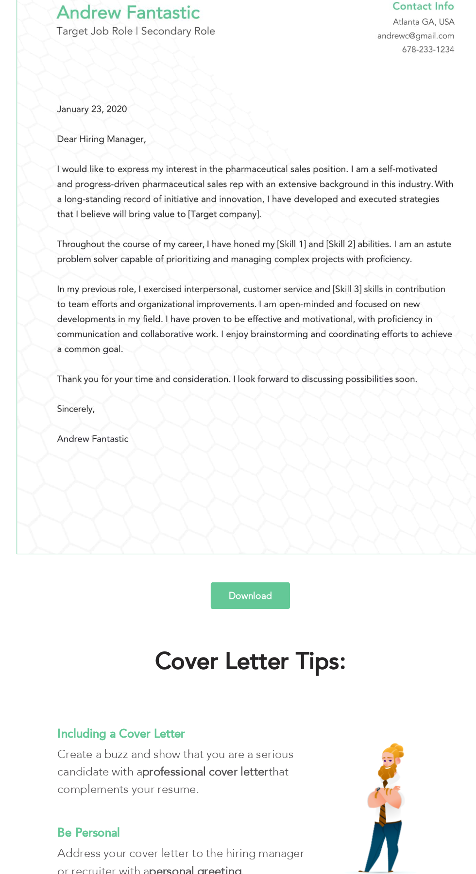
click at [222, 648] on link "Download" at bounding box center [238, 643] width 66 height 22
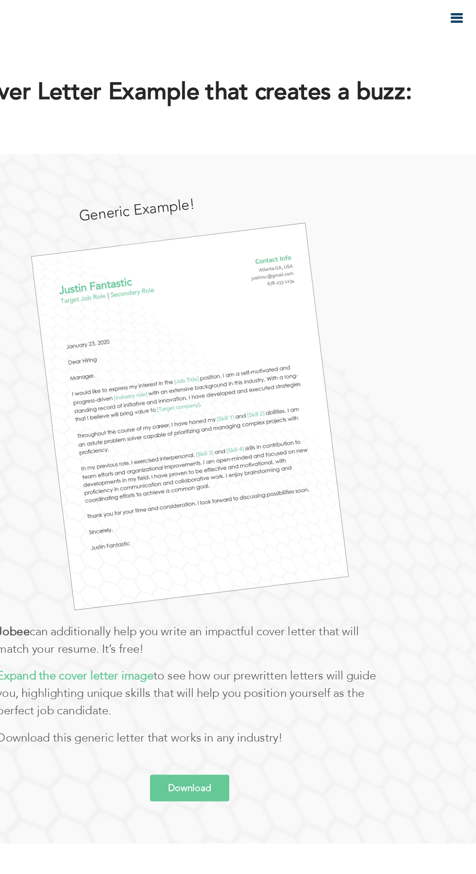
scroll to position [0, 0]
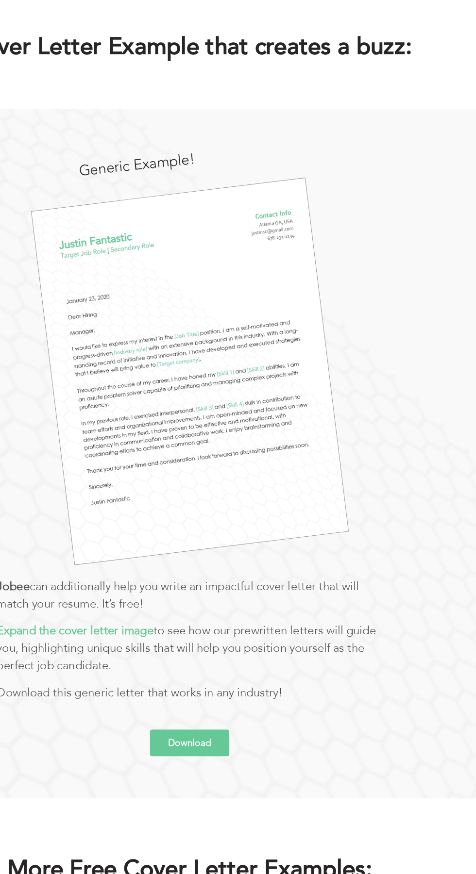
click at [256, 653] on link "Download" at bounding box center [238, 655] width 66 height 22
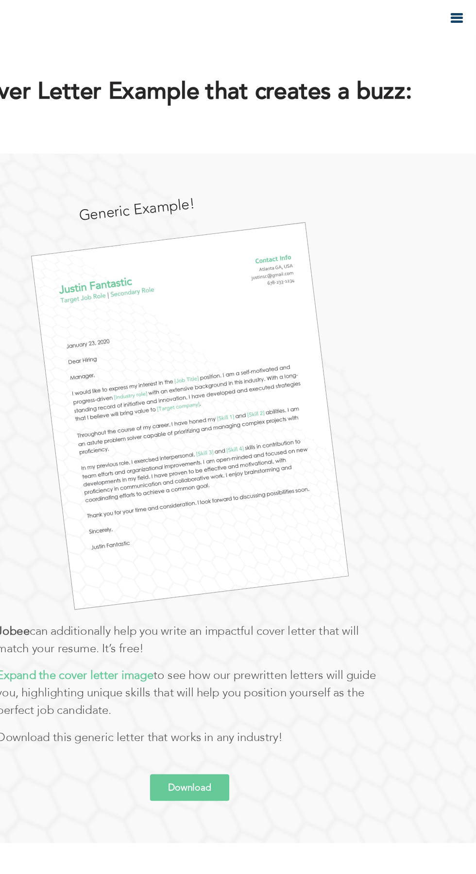
click at [462, 13] on icon "button" at bounding box center [460, 15] width 12 height 12
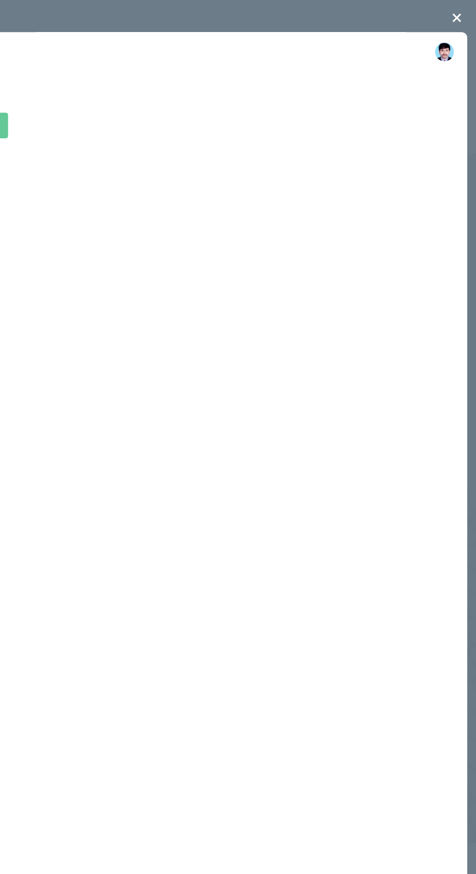
scroll to position [0, 0]
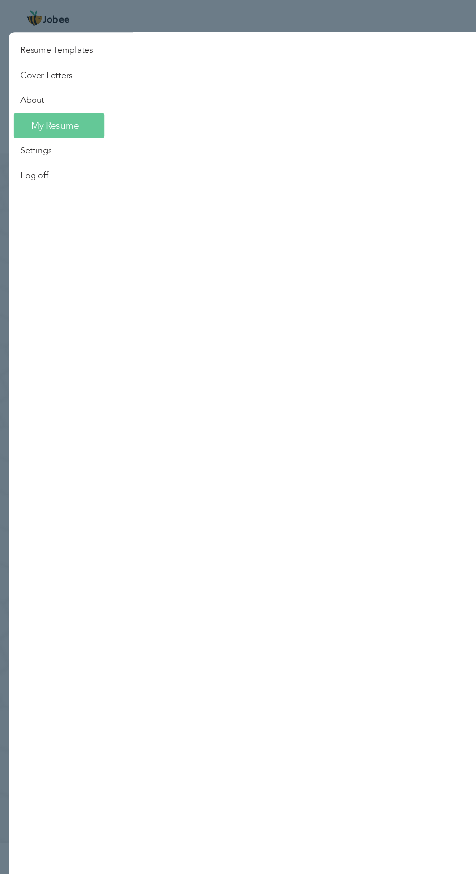
click at [42, 59] on link "Cover Letters" at bounding box center [47, 62] width 80 height 21
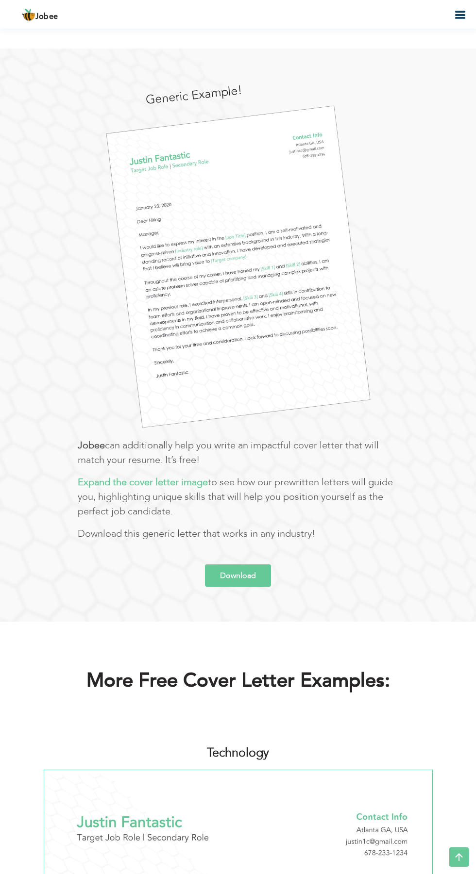
scroll to position [71, 0]
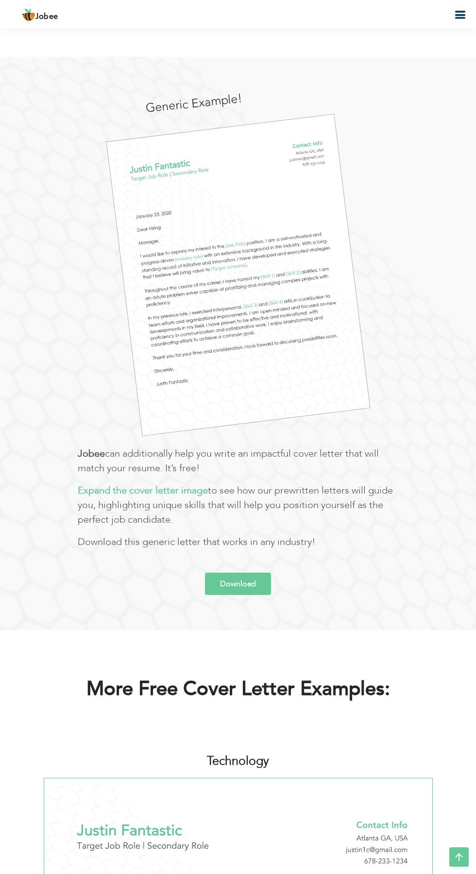
click at [222, 578] on link "Download" at bounding box center [238, 584] width 66 height 22
